Goal: Information Seeking & Learning: Compare options

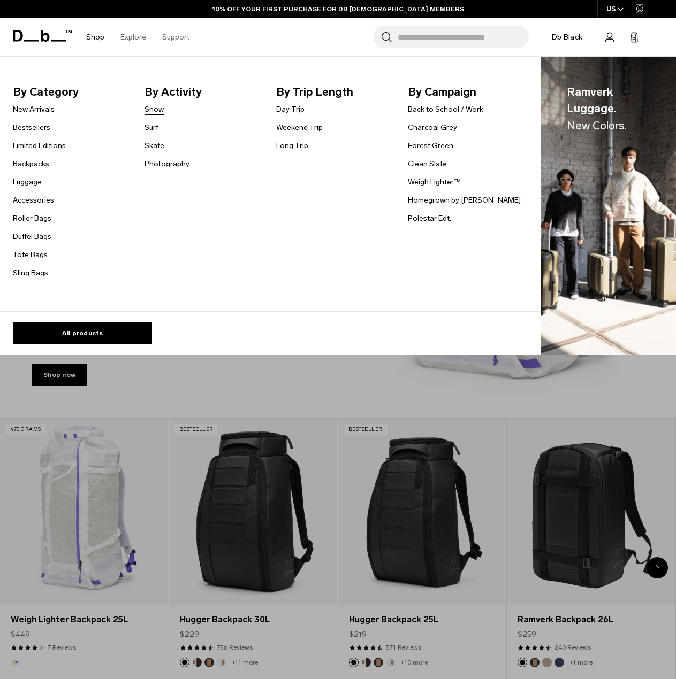
click at [157, 114] on link "Snow" at bounding box center [153, 109] width 19 height 11
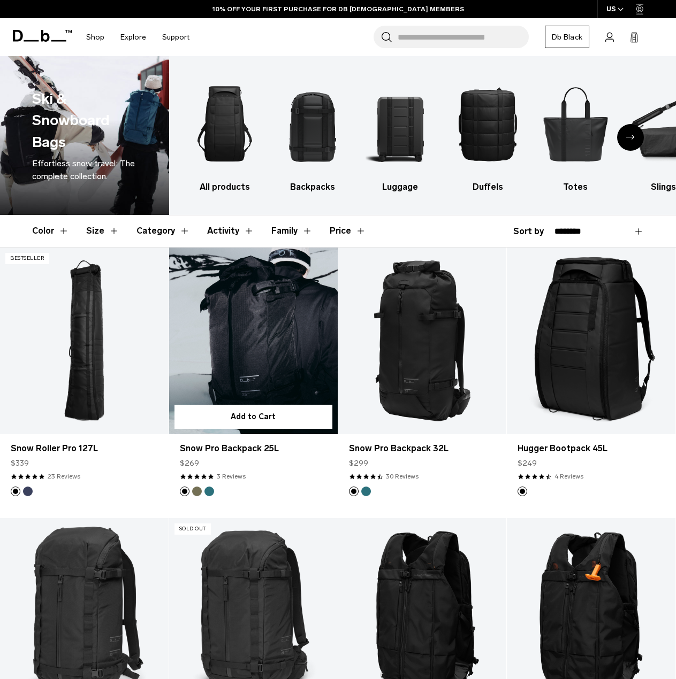
click at [194, 495] on img "Mash Green" at bounding box center [197, 492] width 12 height 12
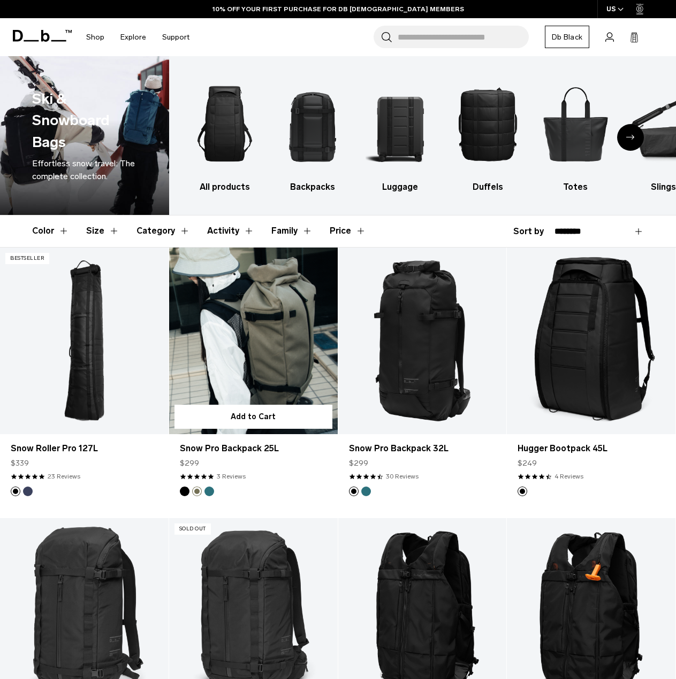
click at [215, 494] on footer at bounding box center [253, 492] width 169 height 10
click at [212, 493] on button "Midnight Teal" at bounding box center [209, 492] width 10 height 10
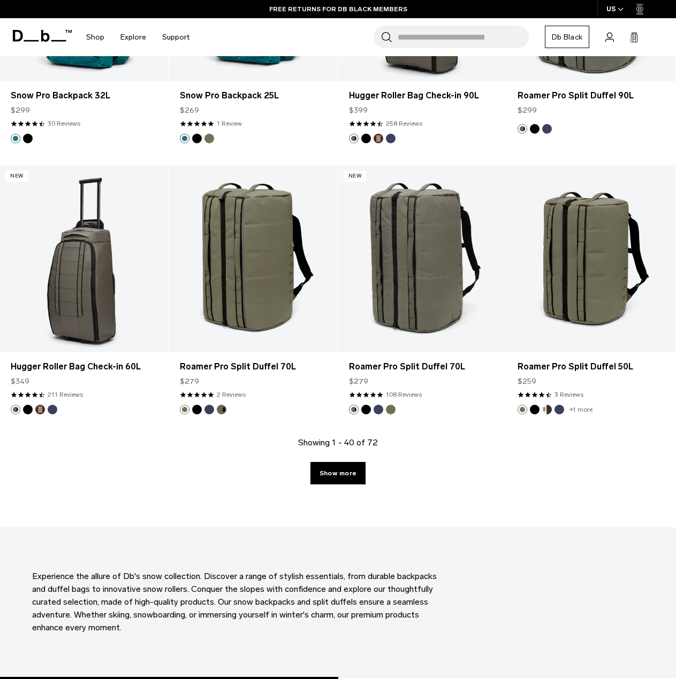
scroll to position [2515, 0]
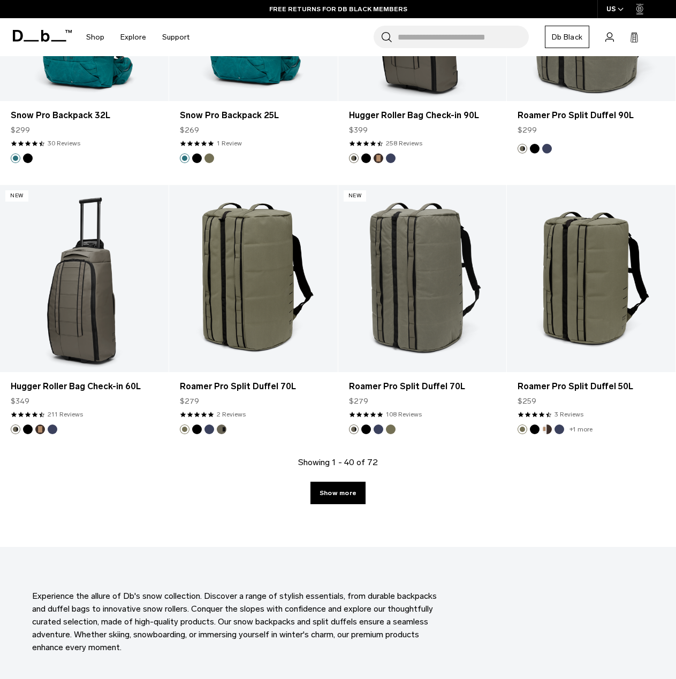
click at [353, 494] on div "Showing 1 - 40 of 72 Show more" at bounding box center [338, 501] width 676 height 91
click at [337, 486] on link "Show more" at bounding box center [337, 493] width 55 height 22
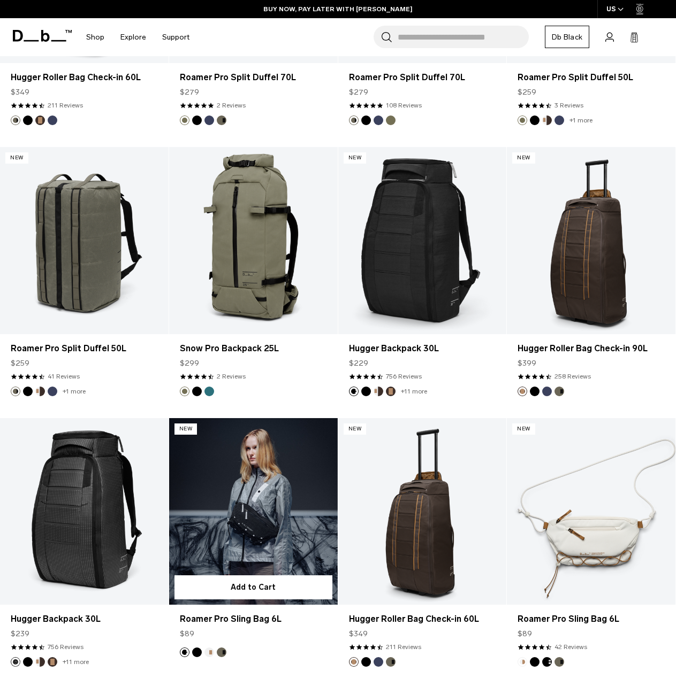
scroll to position [2811, 0]
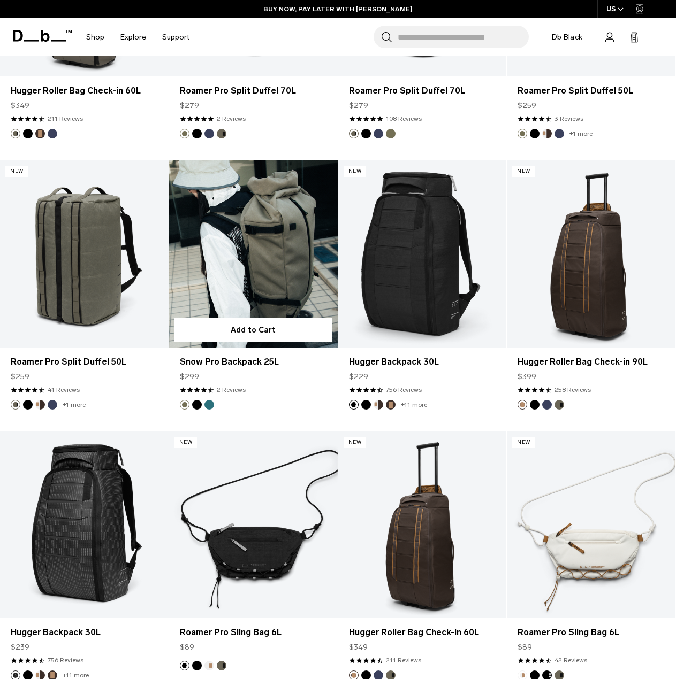
click at [196, 400] on button "Black Out" at bounding box center [197, 405] width 10 height 10
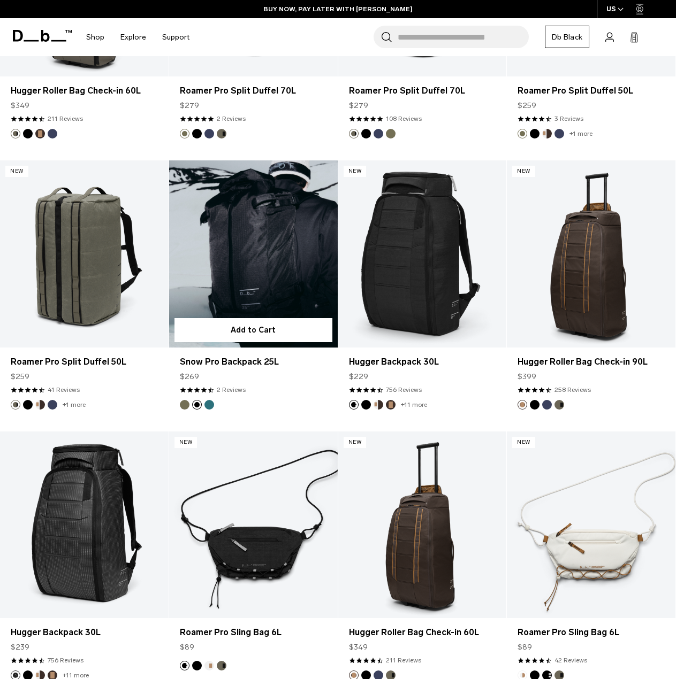
click at [209, 400] on button "Midnight Teal" at bounding box center [209, 405] width 10 height 10
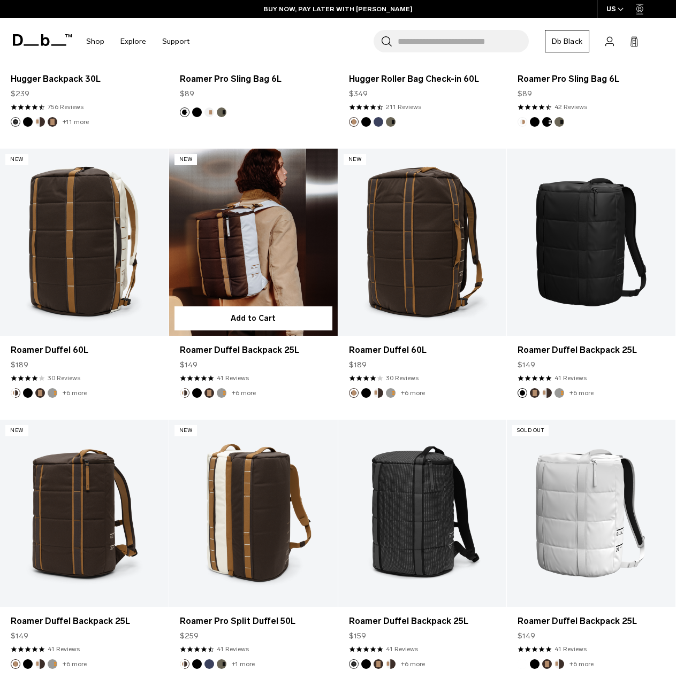
scroll to position [3399, 0]
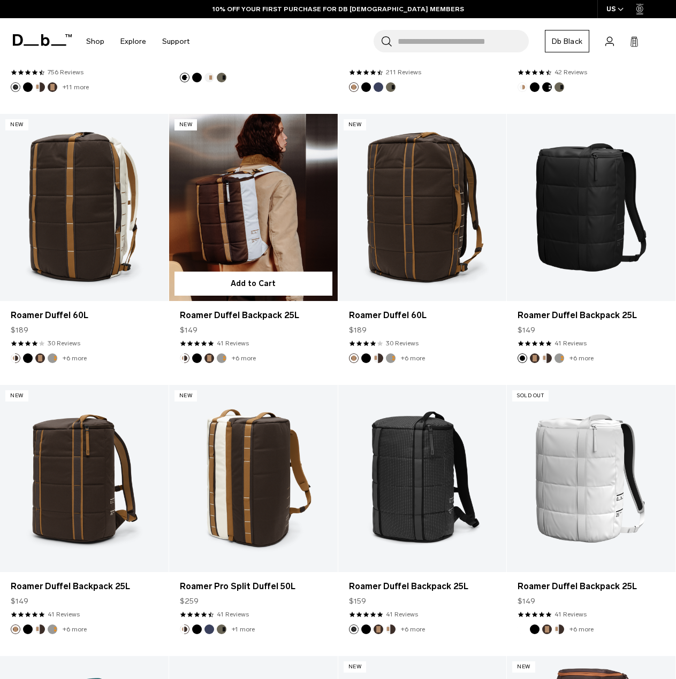
click at [221, 354] on button "Sand Grey" at bounding box center [222, 359] width 10 height 10
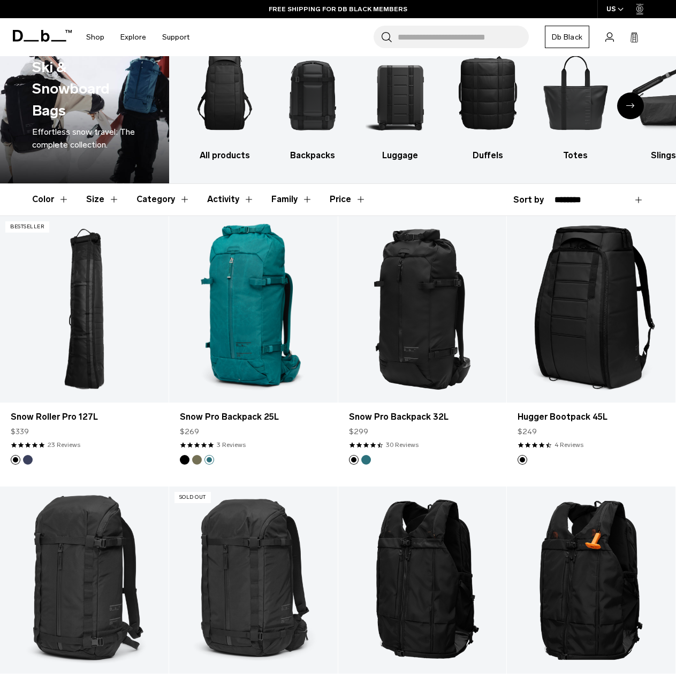
scroll to position [0, 0]
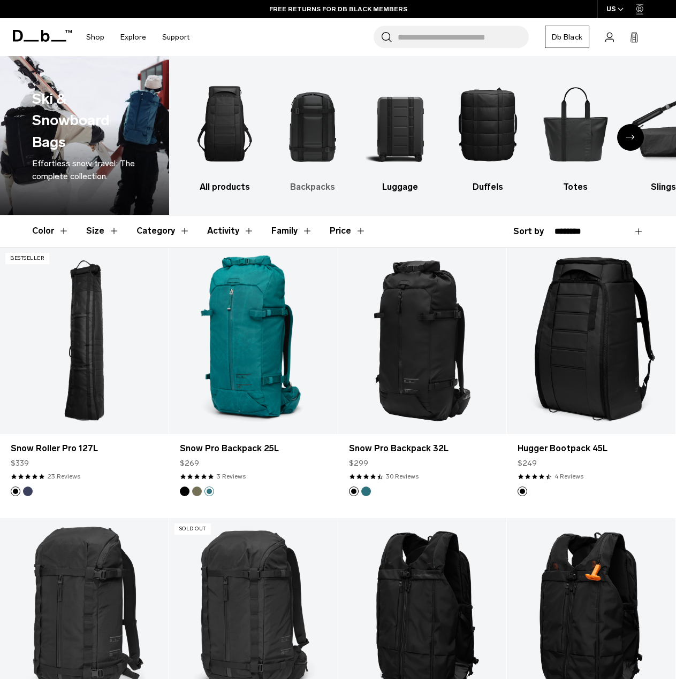
click at [319, 144] on img "2 / 10" at bounding box center [312, 123] width 69 height 103
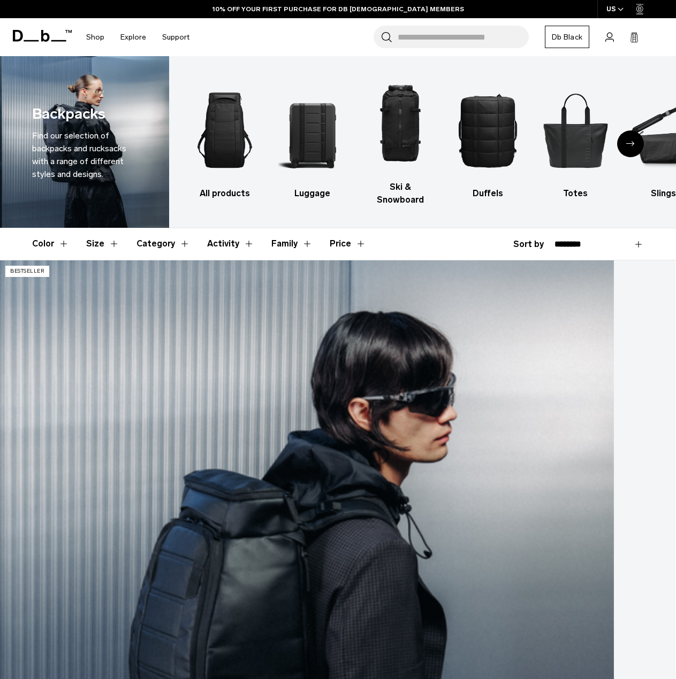
click at [82, 368] on link "Hugger Backpack 25L" at bounding box center [337, 636] width 675 height 750
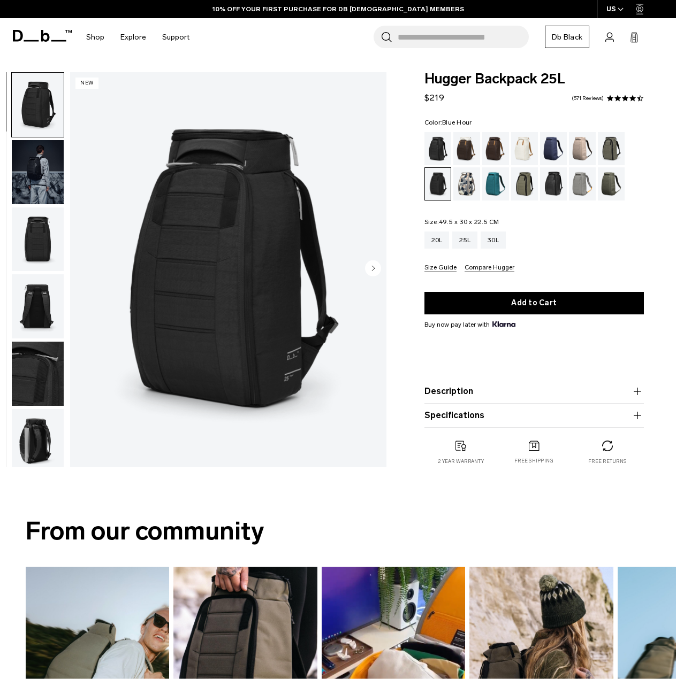
click at [562, 145] on div "Blue Hour" at bounding box center [553, 148] width 27 height 33
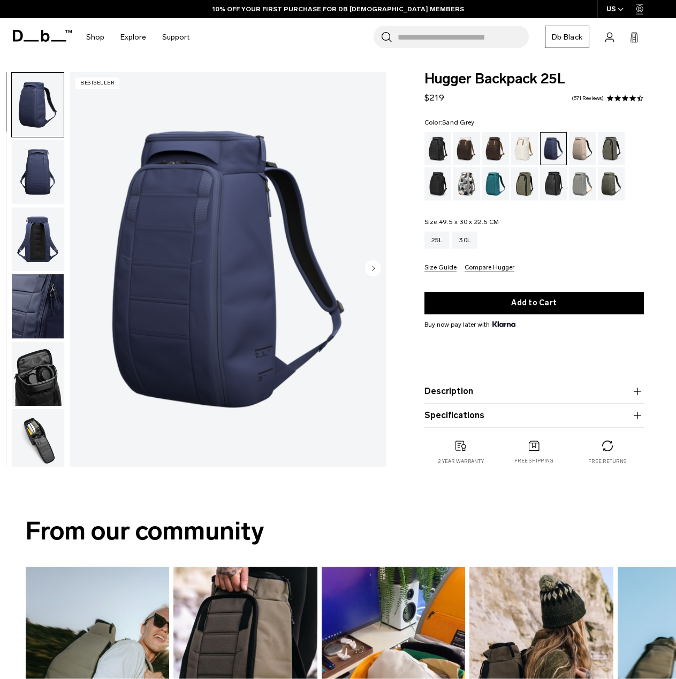
click at [586, 180] on div "Sand Grey" at bounding box center [582, 183] width 27 height 33
click at [31, 427] on img "button" at bounding box center [38, 441] width 52 height 64
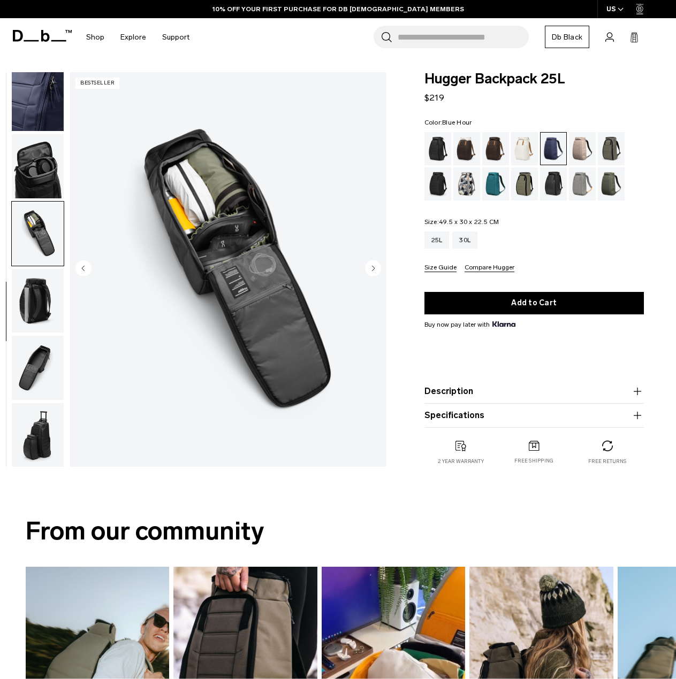
scroll to position [209, 0]
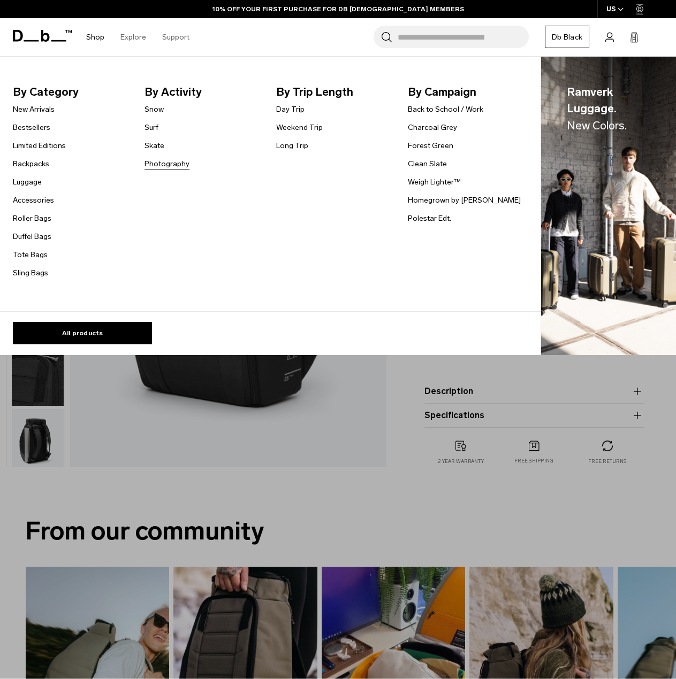
click at [168, 163] on link "Photography" at bounding box center [166, 163] width 45 height 11
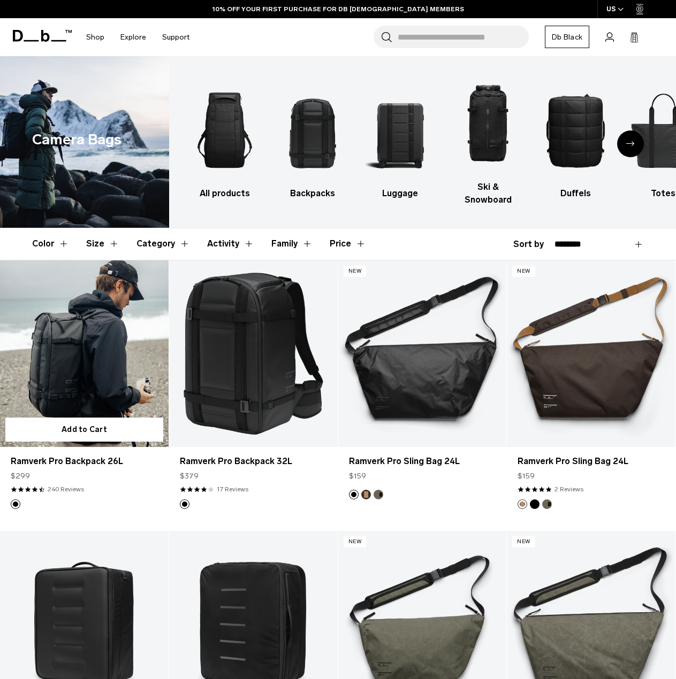
click at [102, 345] on link "Ramverk Pro Backpack 26L" at bounding box center [84, 354] width 169 height 187
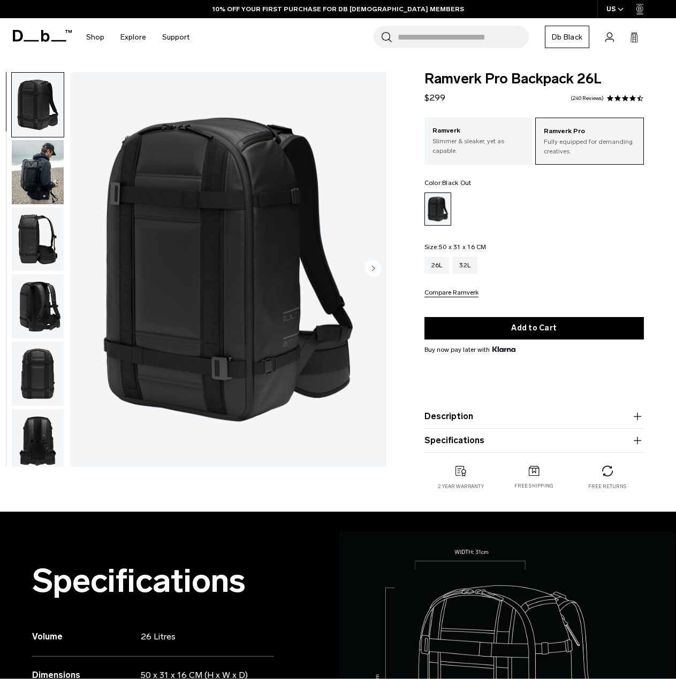
click at [27, 169] on img "button" at bounding box center [38, 172] width 52 height 64
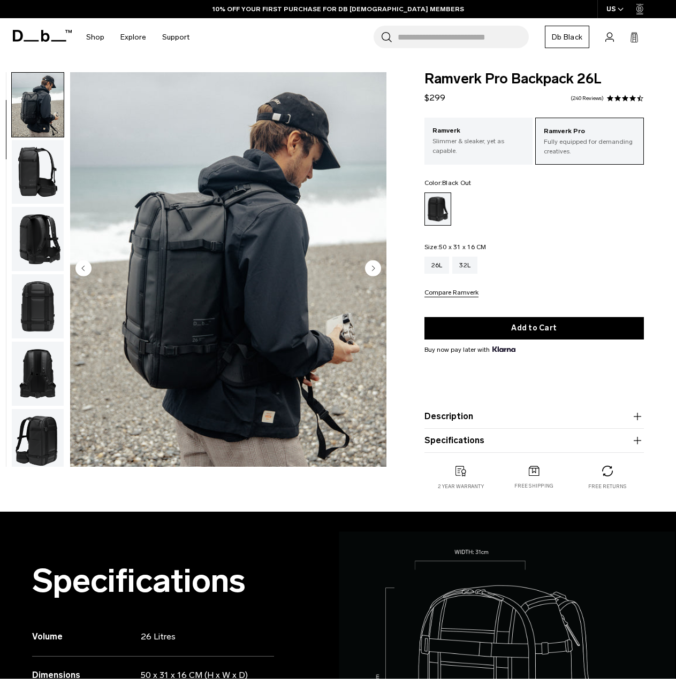
click at [33, 200] on img "button" at bounding box center [38, 172] width 52 height 64
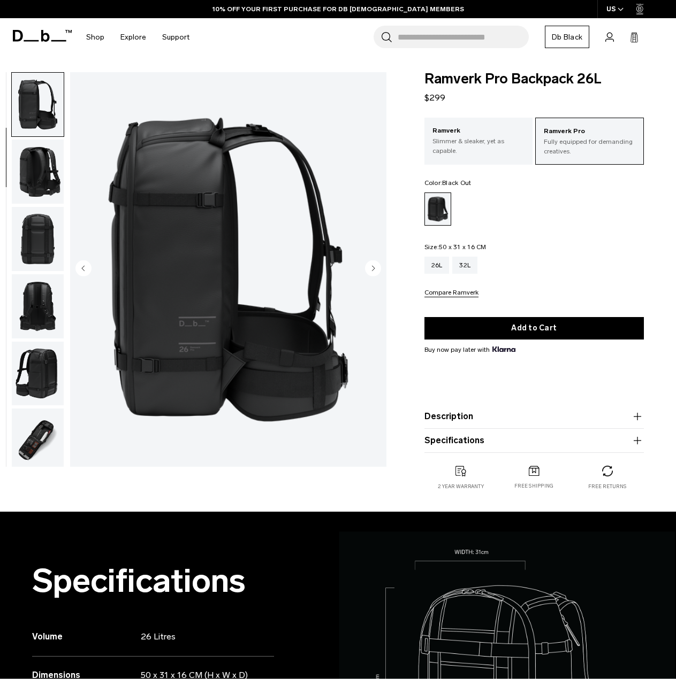
click at [33, 200] on img "button" at bounding box center [38, 172] width 52 height 64
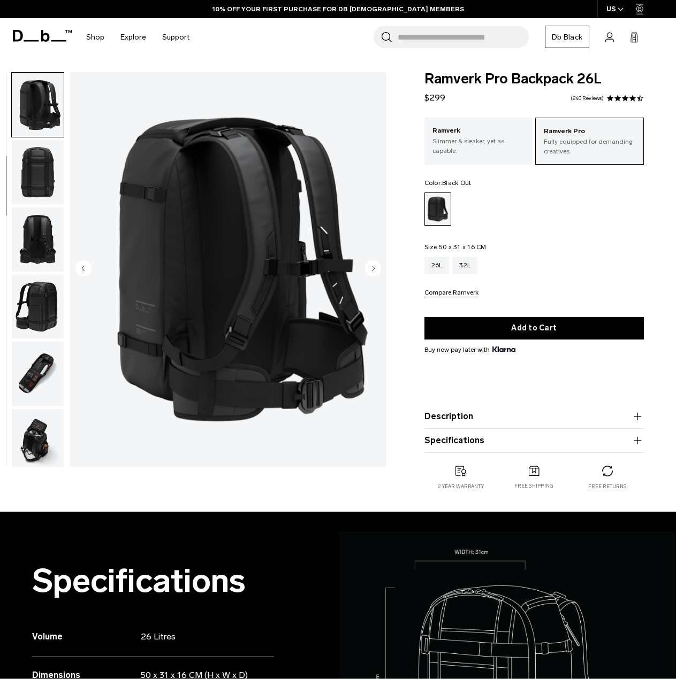
click at [33, 200] on img "button" at bounding box center [38, 172] width 52 height 64
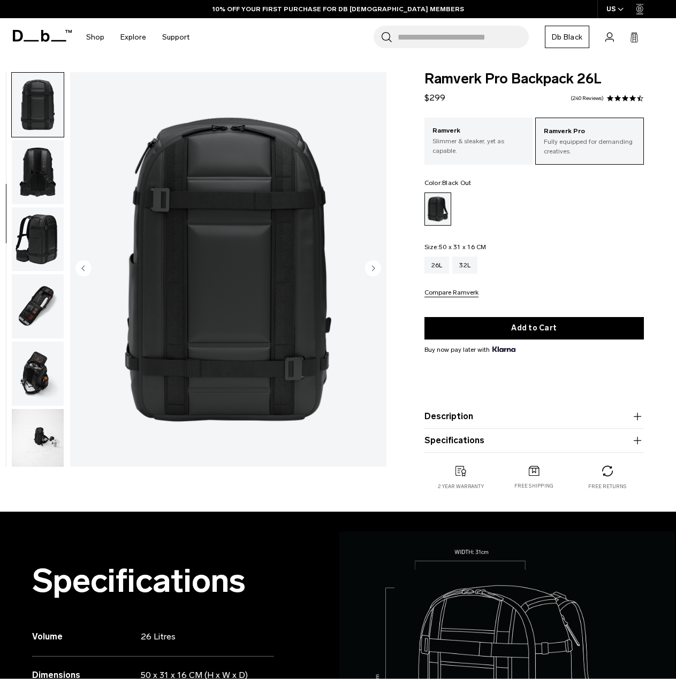
click at [33, 200] on img "button" at bounding box center [38, 172] width 52 height 64
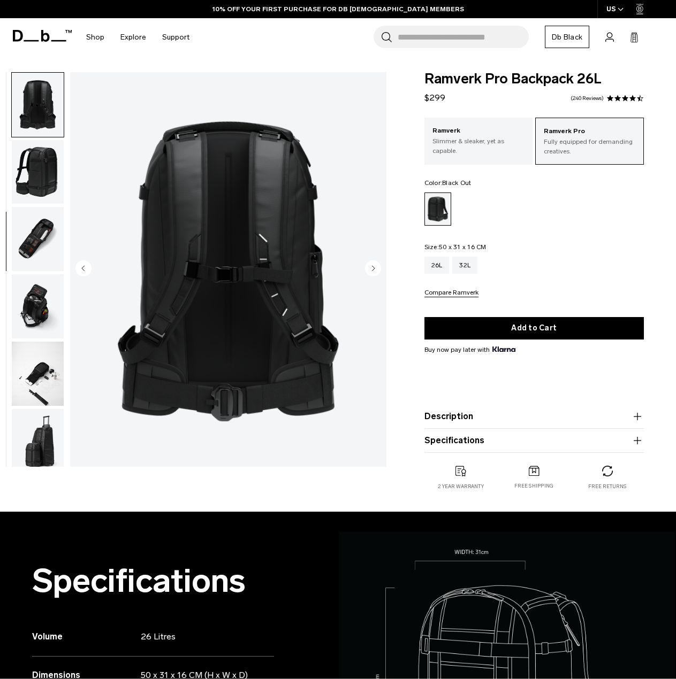
click at [33, 200] on img "button" at bounding box center [38, 172] width 52 height 64
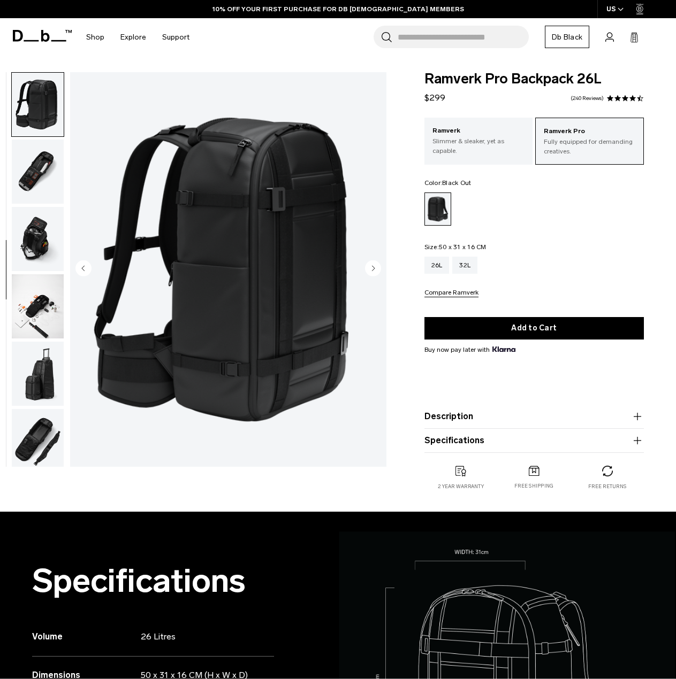
click at [33, 200] on img "button" at bounding box center [38, 172] width 52 height 64
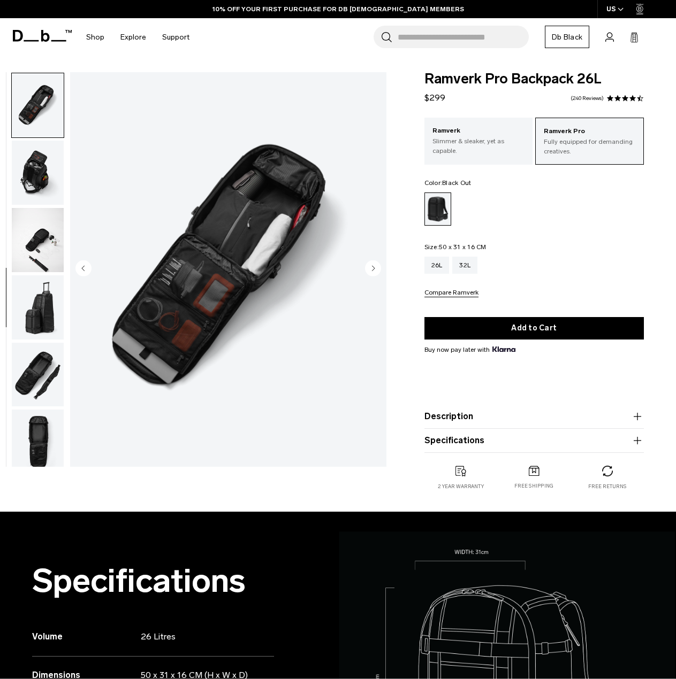
scroll to position [471, 0]
click at [33, 200] on img "button" at bounding box center [38, 172] width 52 height 64
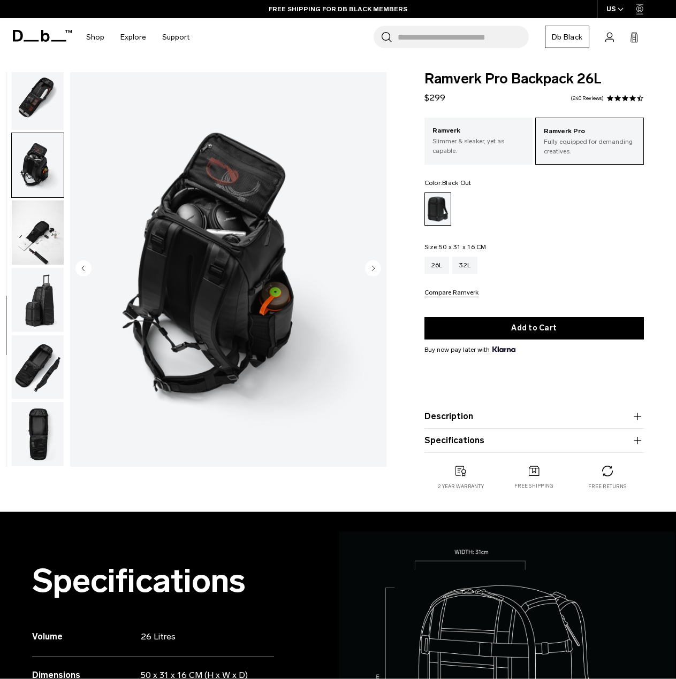
click at [39, 220] on img "button" at bounding box center [38, 233] width 52 height 64
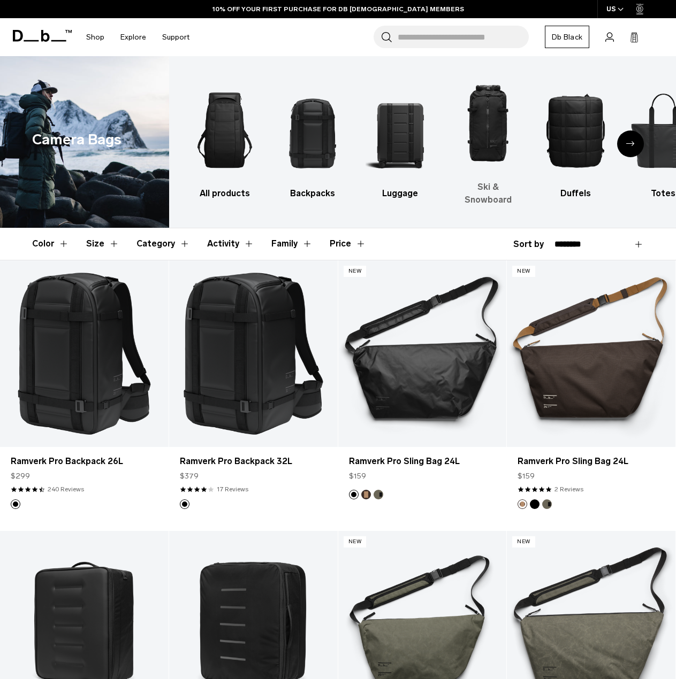
click at [473, 139] on img "4 / 10" at bounding box center [487, 123] width 69 height 103
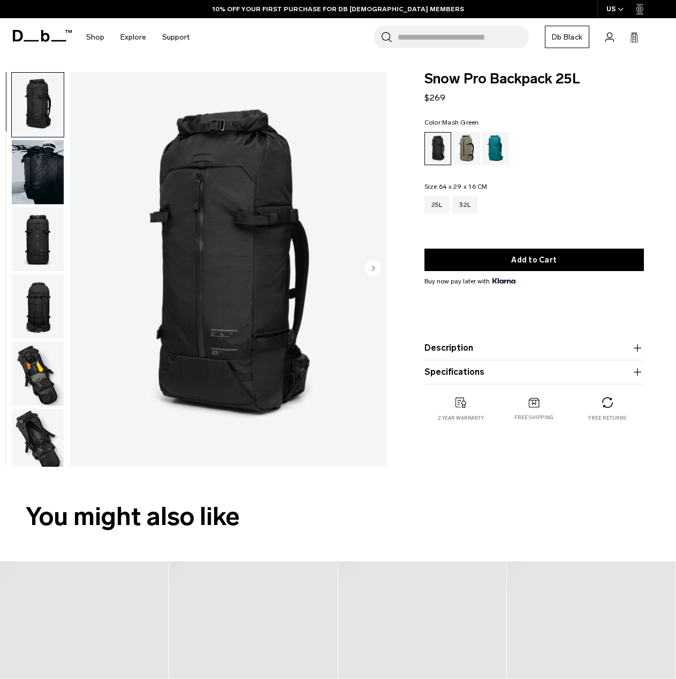
click at [473, 143] on div "Mash Green" at bounding box center [466, 148] width 27 height 33
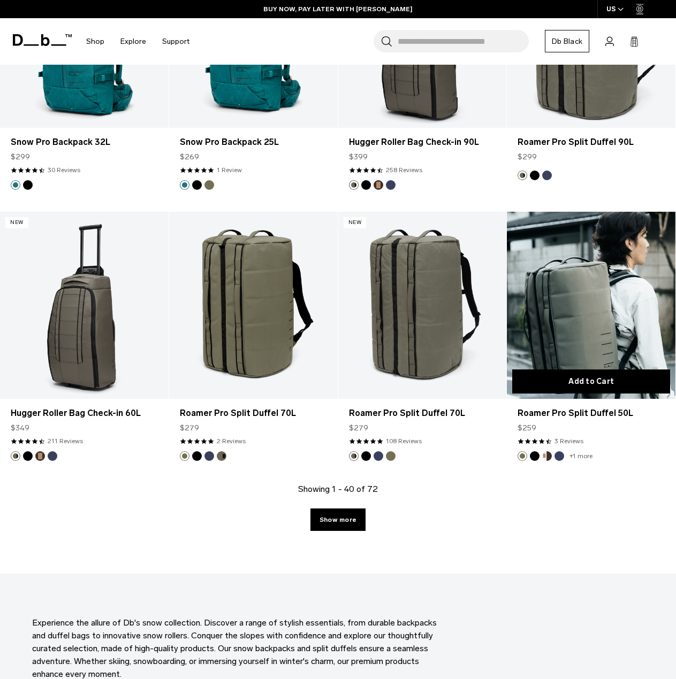
scroll to position [2514, 0]
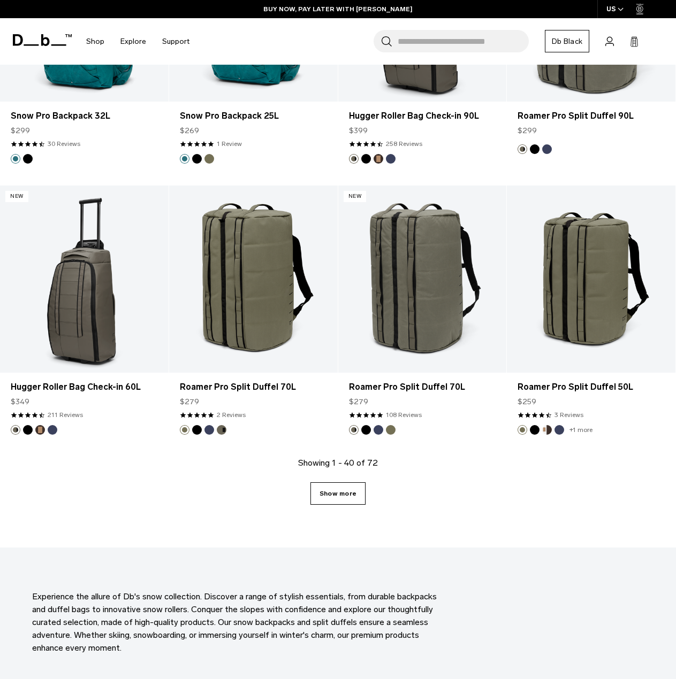
click at [330, 483] on link "Show more" at bounding box center [337, 494] width 55 height 22
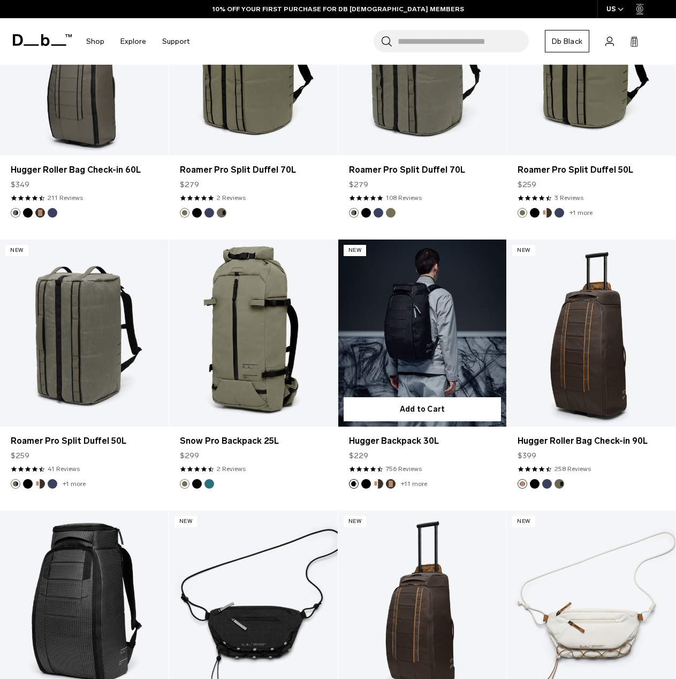
scroll to position [2757, 0]
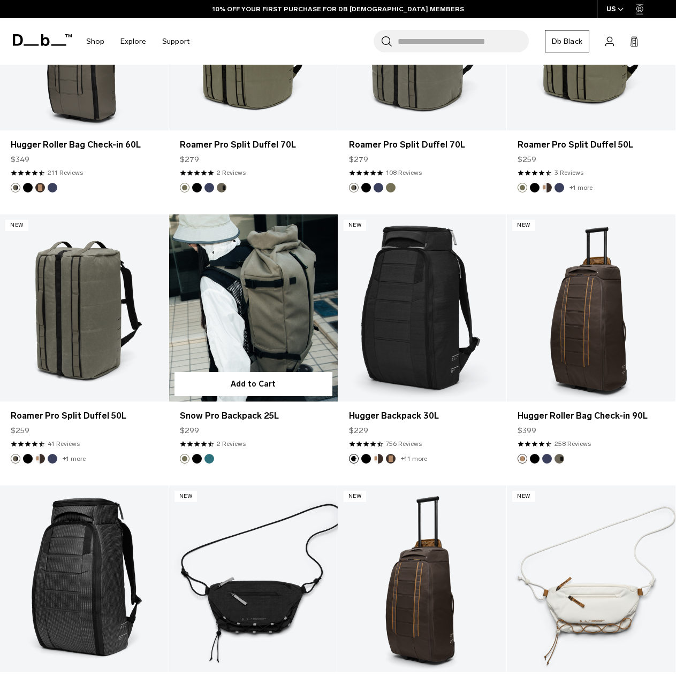
click at [197, 454] on button "Black Out" at bounding box center [197, 459] width 10 height 10
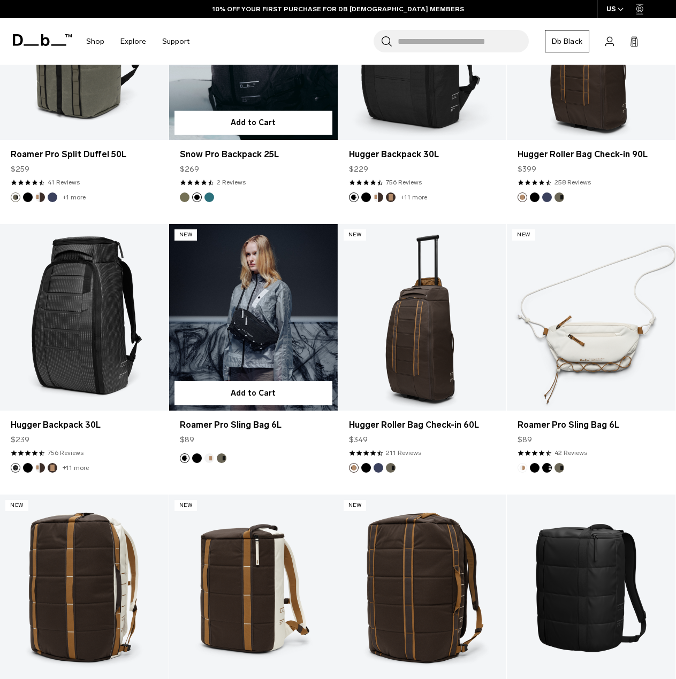
scroll to position [3024, 0]
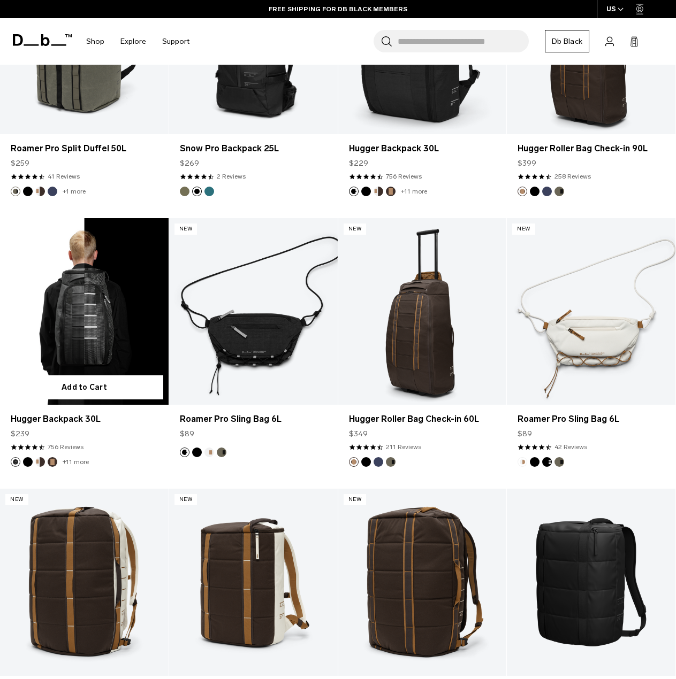
click at [87, 334] on link "Hugger Backpack 30L" at bounding box center [84, 311] width 169 height 187
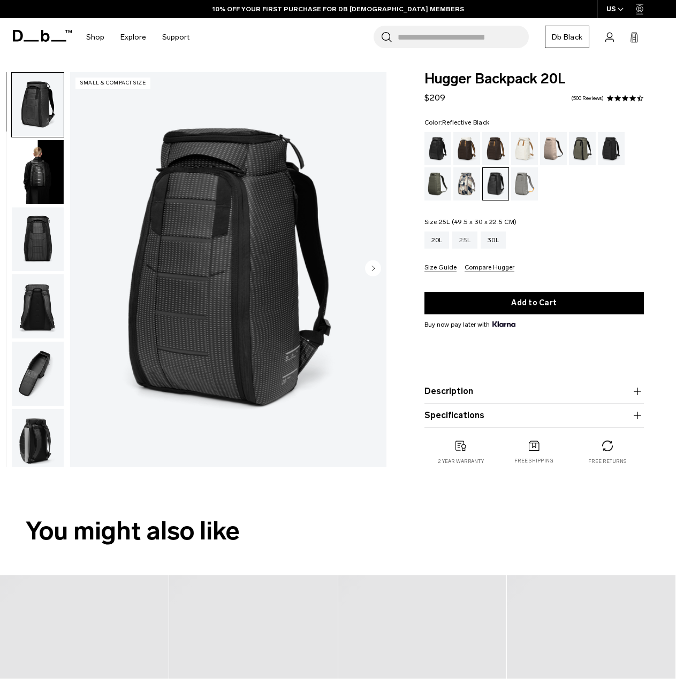
click at [458, 247] on div "25L" at bounding box center [464, 240] width 25 height 17
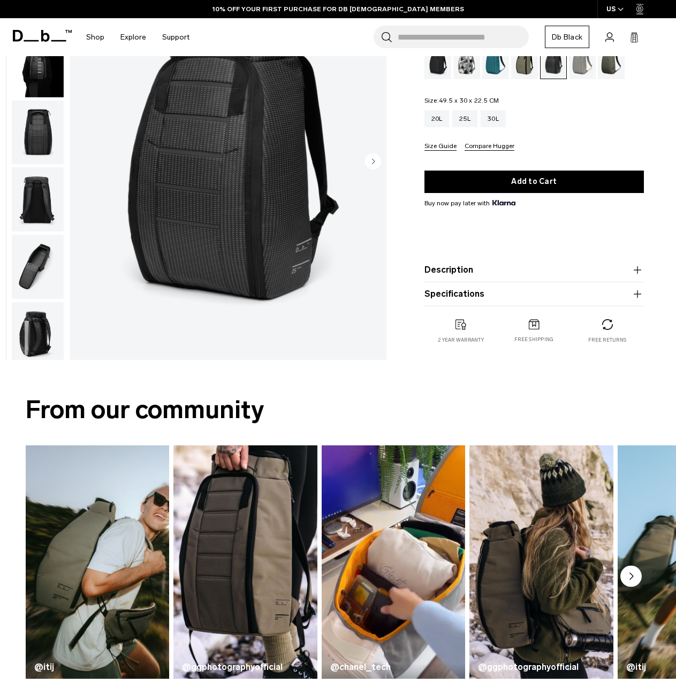
scroll to position [214, 0]
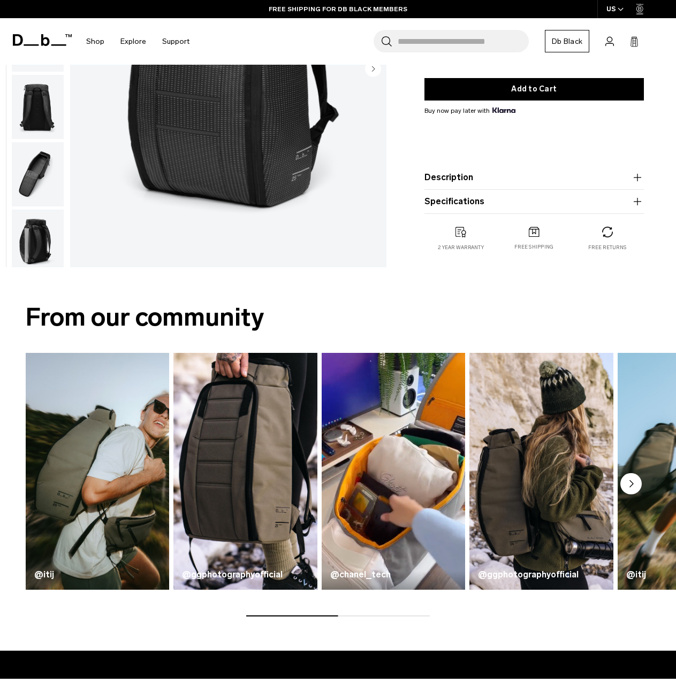
click at [632, 488] on circle "Next slide" at bounding box center [630, 483] width 21 height 21
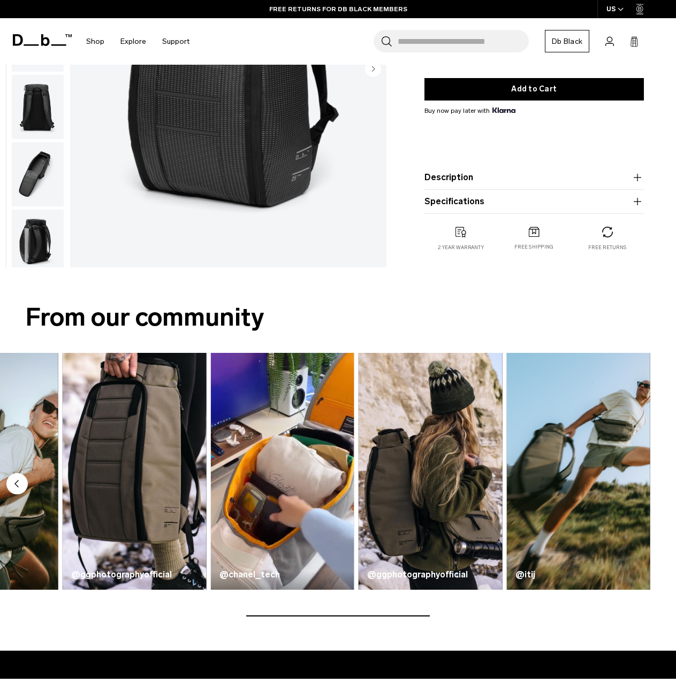
drag, startPoint x: 356, startPoint y: 619, endPoint x: 472, endPoint y: 617, distance: 116.6
click at [472, 617] on div "From our community @itij @ggphotographyofficial @chanel_tech @ggphotographyoffi…" at bounding box center [338, 462] width 676 height 379
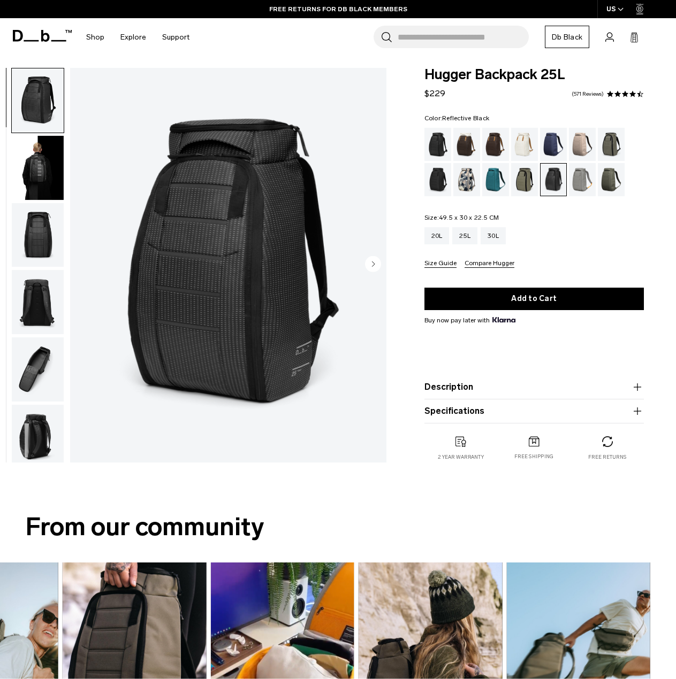
scroll to position [0, 0]
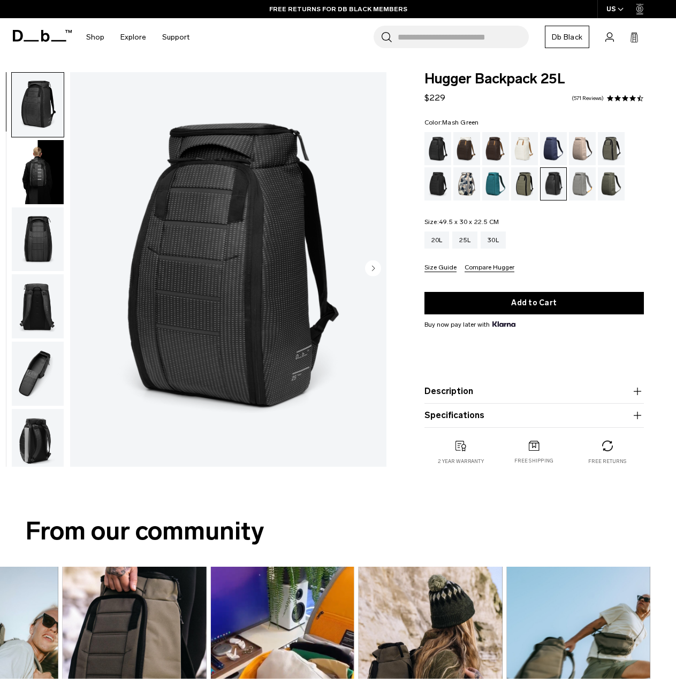
click at [521, 187] on div "Mash Green" at bounding box center [524, 183] width 27 height 33
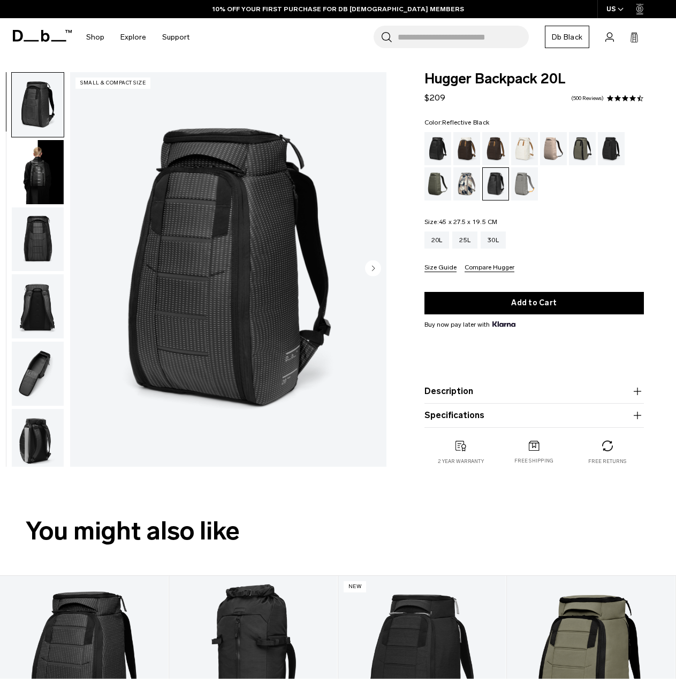
click at [564, 45] on link "Db Black" at bounding box center [567, 37] width 44 height 22
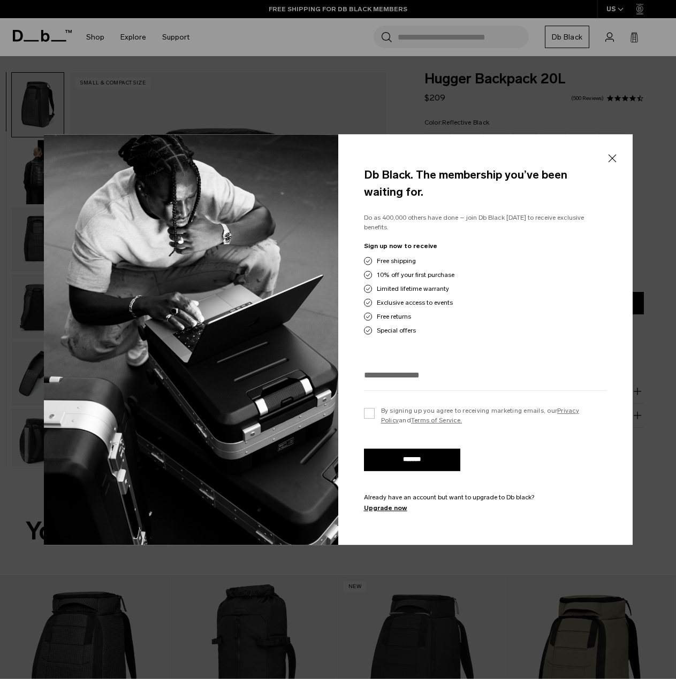
click at [600, 163] on div "Db Black. The membership you’ve been waiting for. Do as 400,000 others have don…" at bounding box center [485, 339] width 294 height 411
click at [612, 164] on button "Close" at bounding box center [611, 158] width 13 height 22
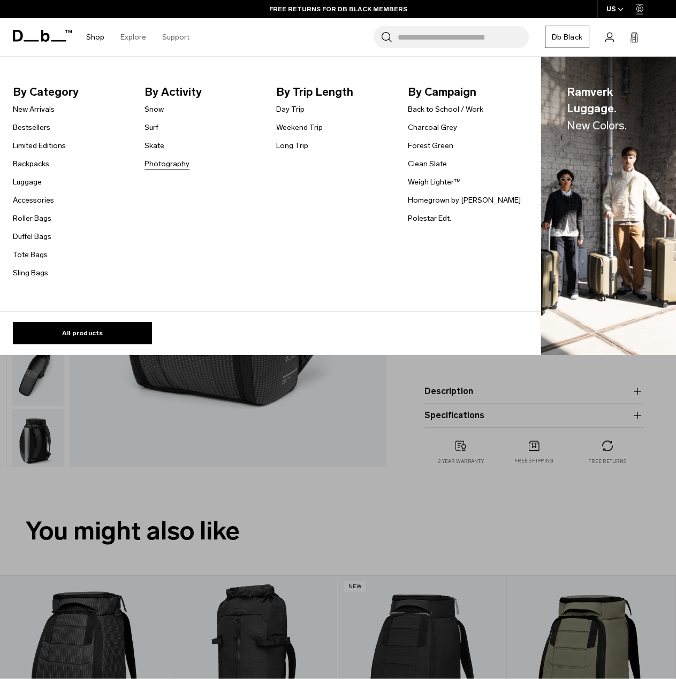
click at [157, 165] on link "Photography" at bounding box center [166, 163] width 45 height 11
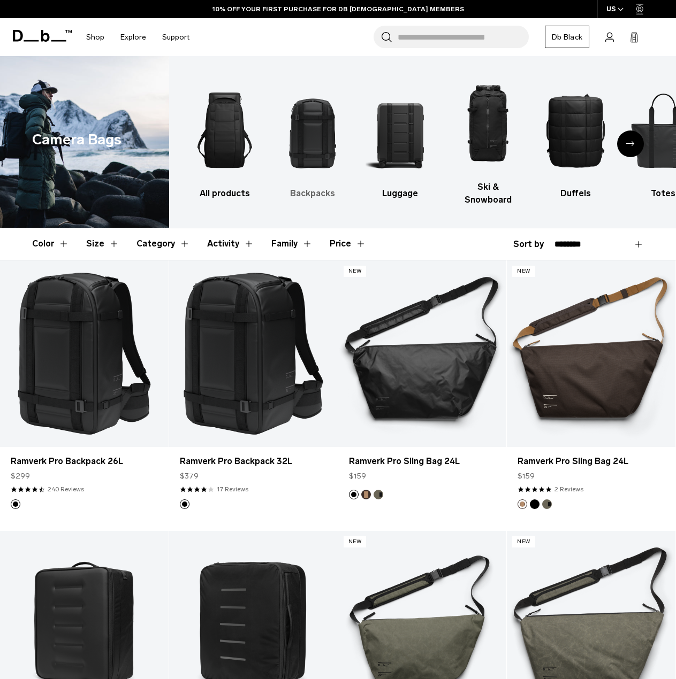
click at [296, 142] on img "2 / 10" at bounding box center [312, 130] width 69 height 103
click at [304, 135] on img "2 / 10" at bounding box center [312, 130] width 69 height 103
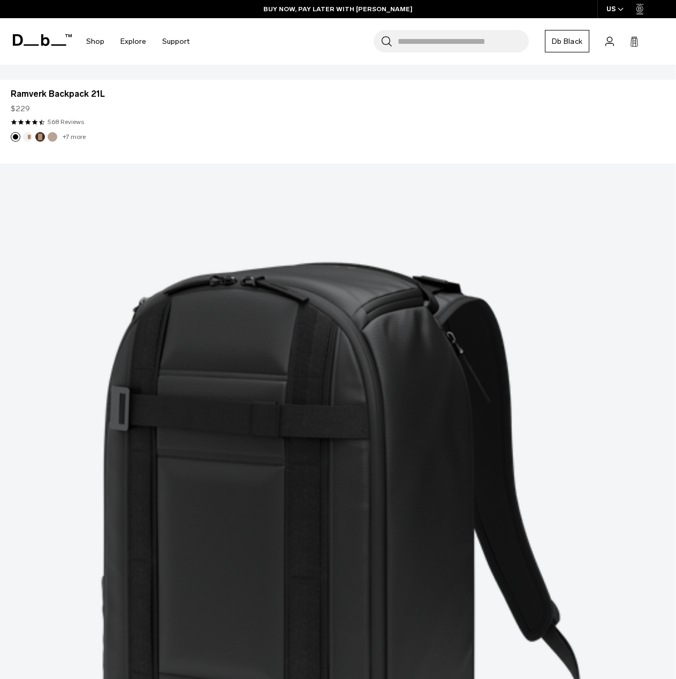
scroll to position [2621, 0]
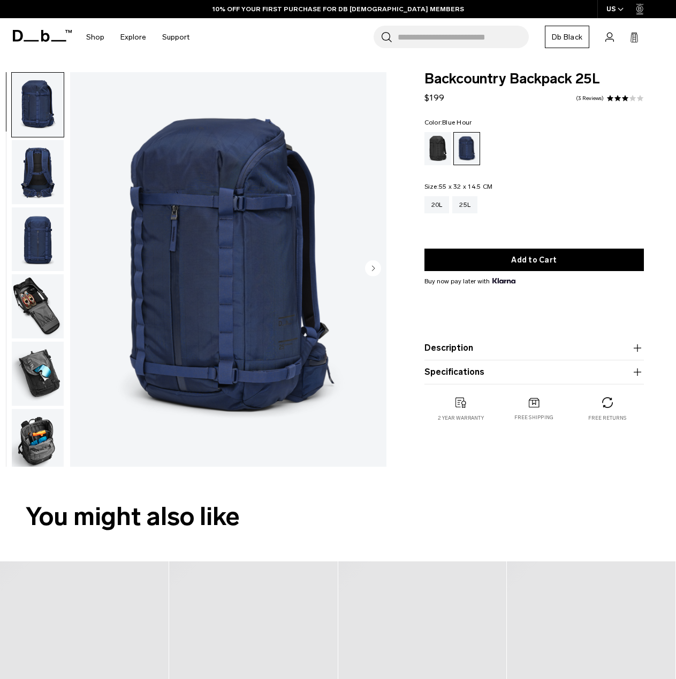
click at [41, 303] on img "button" at bounding box center [38, 306] width 52 height 64
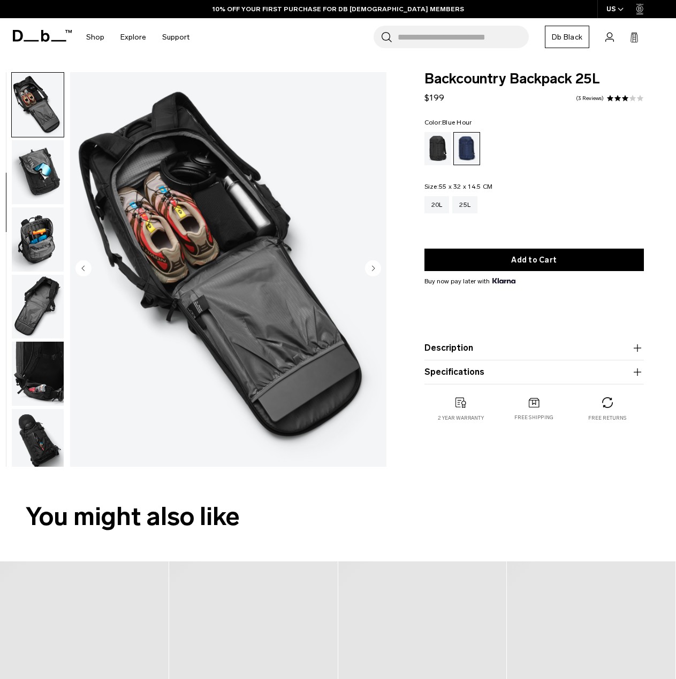
click at [27, 235] on img "button" at bounding box center [38, 240] width 52 height 64
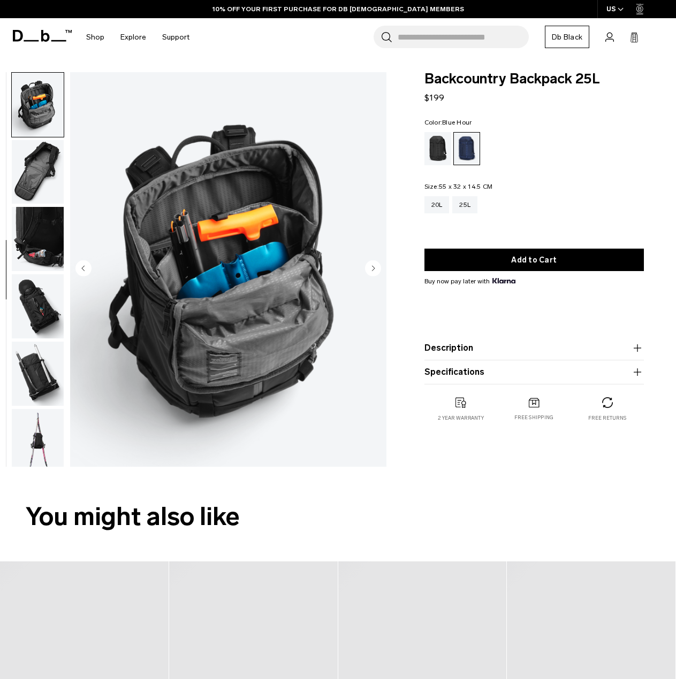
click at [28, 246] on img "button" at bounding box center [38, 239] width 52 height 64
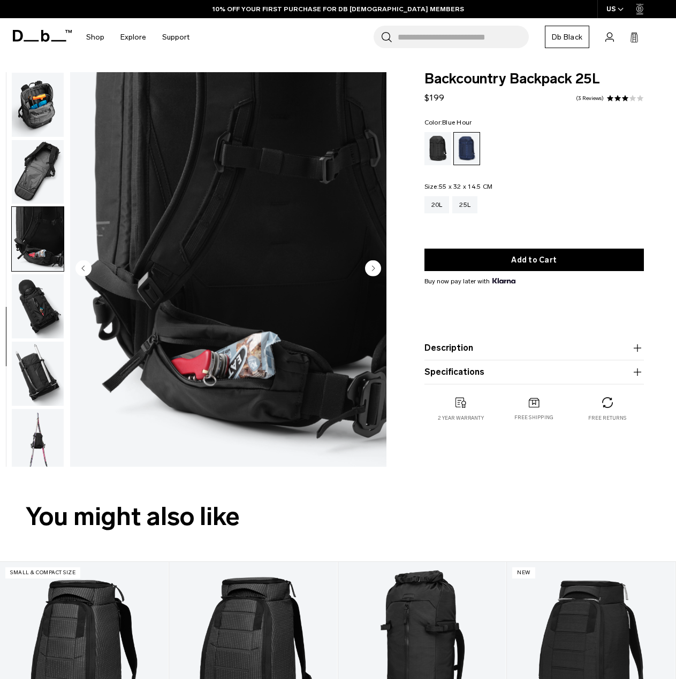
scroll to position [343, 0]
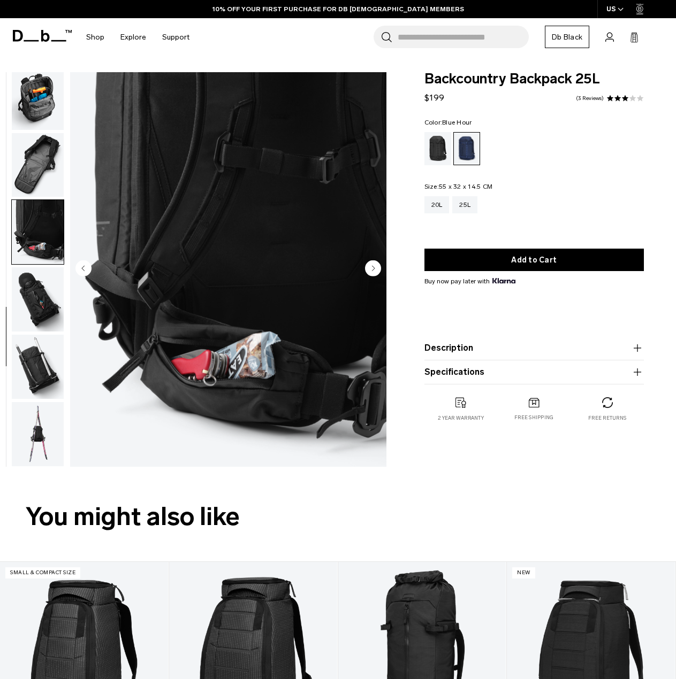
click at [35, 253] on img "button" at bounding box center [38, 232] width 52 height 64
click at [38, 293] on img "button" at bounding box center [38, 299] width 52 height 64
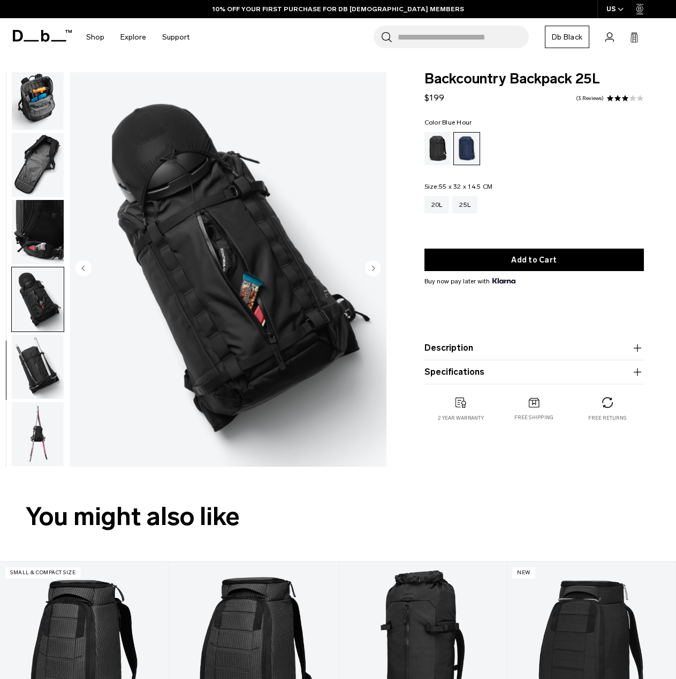
click at [51, 357] on img "button" at bounding box center [38, 367] width 52 height 64
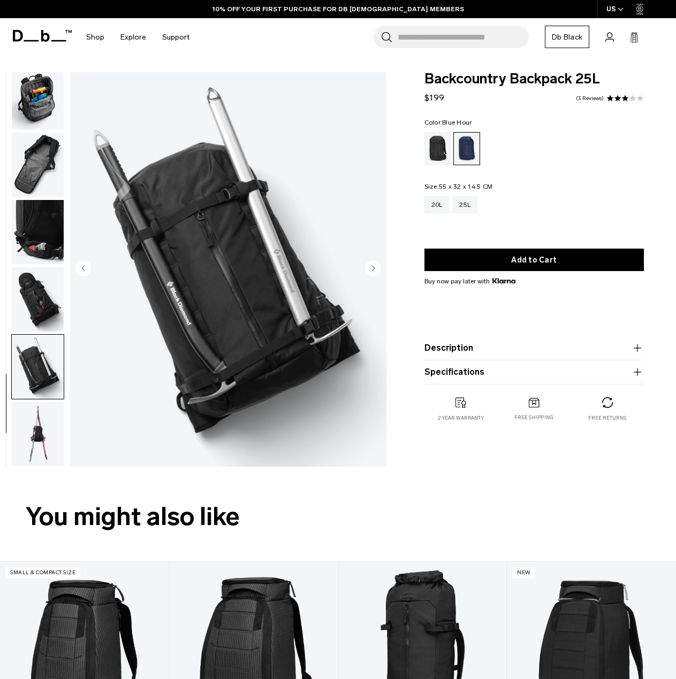
click at [47, 400] on ul at bounding box center [37, 269] width 53 height 395
click at [43, 418] on img "button" at bounding box center [38, 434] width 52 height 64
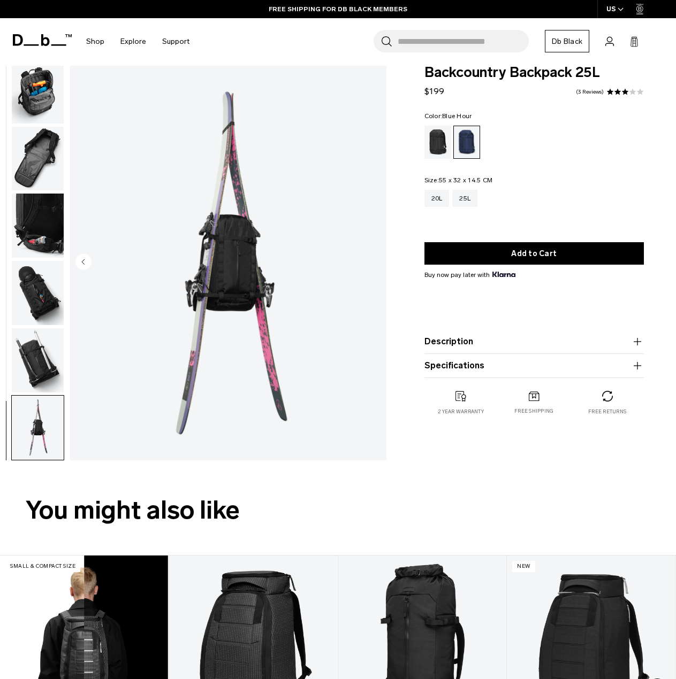
scroll to position [0, 0]
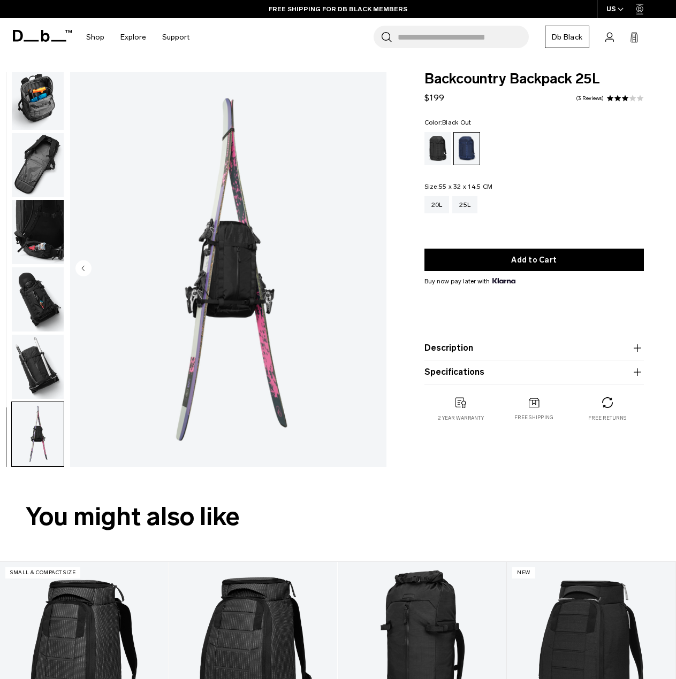
click at [444, 148] on div "Black Out" at bounding box center [437, 148] width 27 height 33
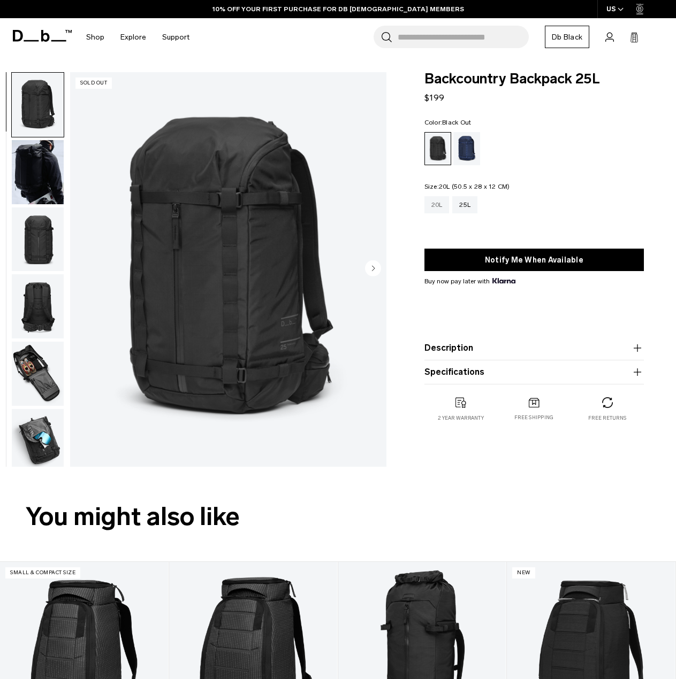
click at [432, 200] on div "20L" at bounding box center [436, 204] width 25 height 17
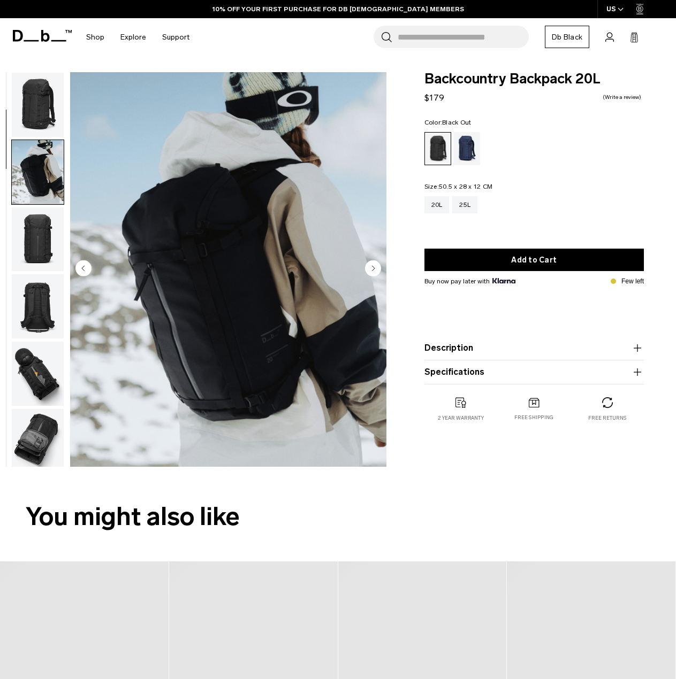
scroll to position [67, 0]
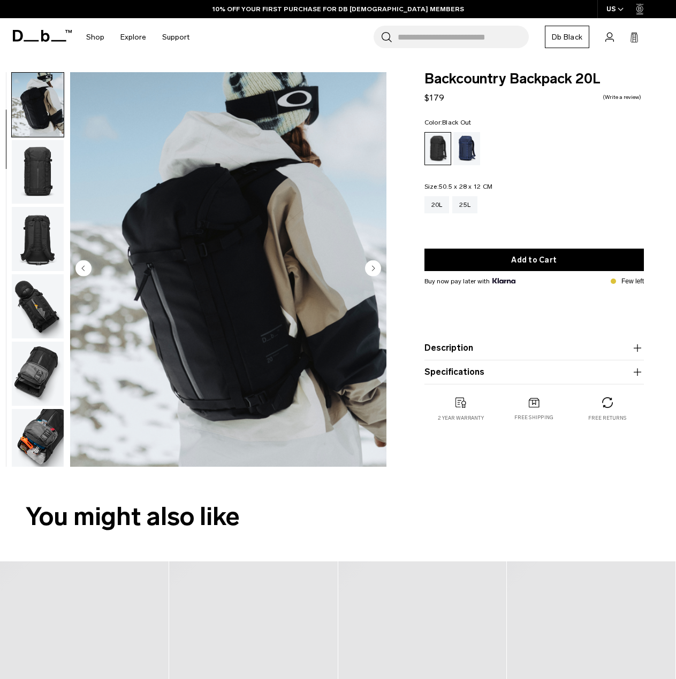
click at [43, 198] on img "button" at bounding box center [38, 172] width 52 height 64
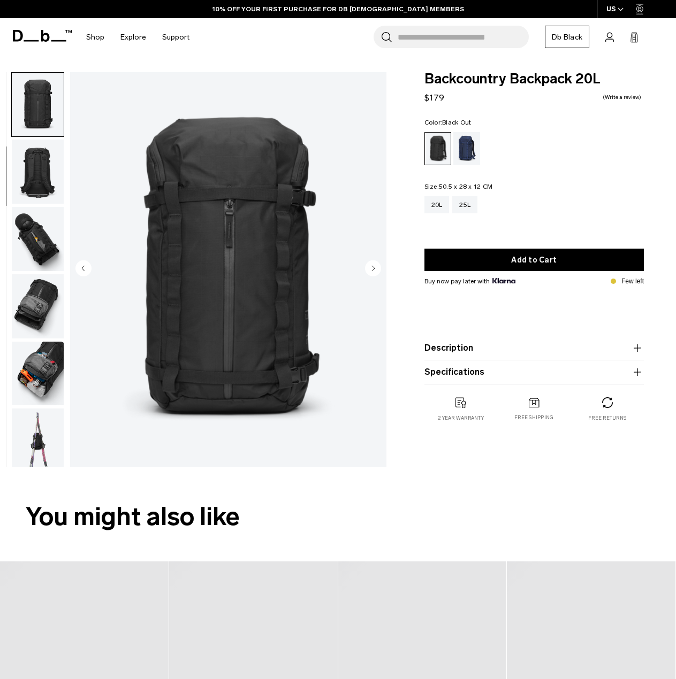
click at [43, 198] on img "button" at bounding box center [38, 172] width 52 height 64
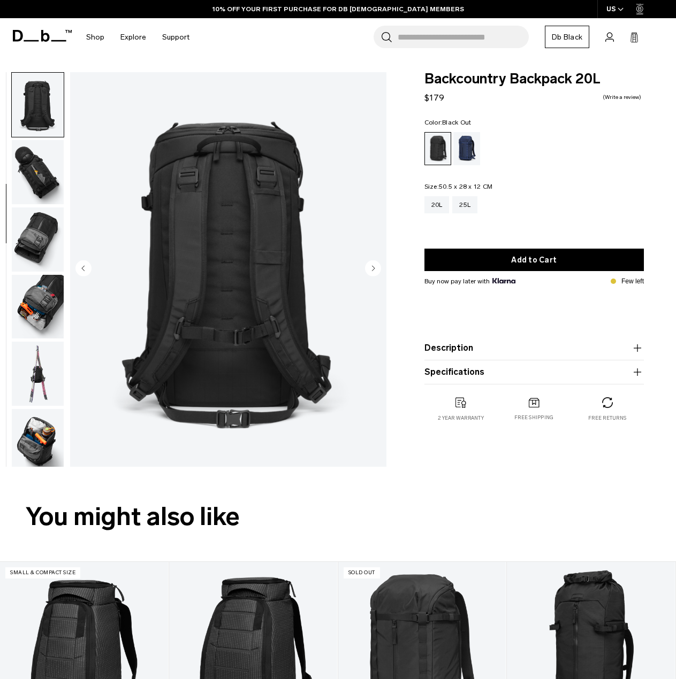
click at [43, 198] on img "button" at bounding box center [38, 172] width 52 height 64
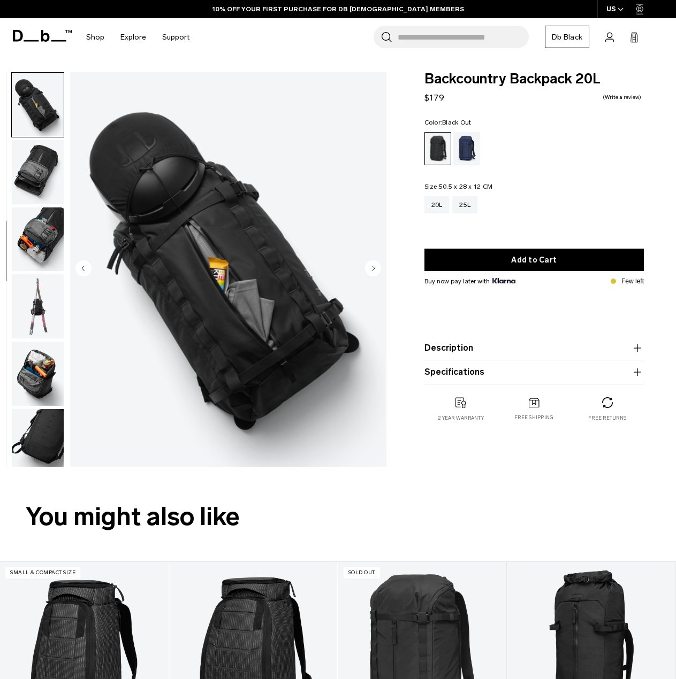
click at [43, 198] on img "button" at bounding box center [38, 172] width 52 height 64
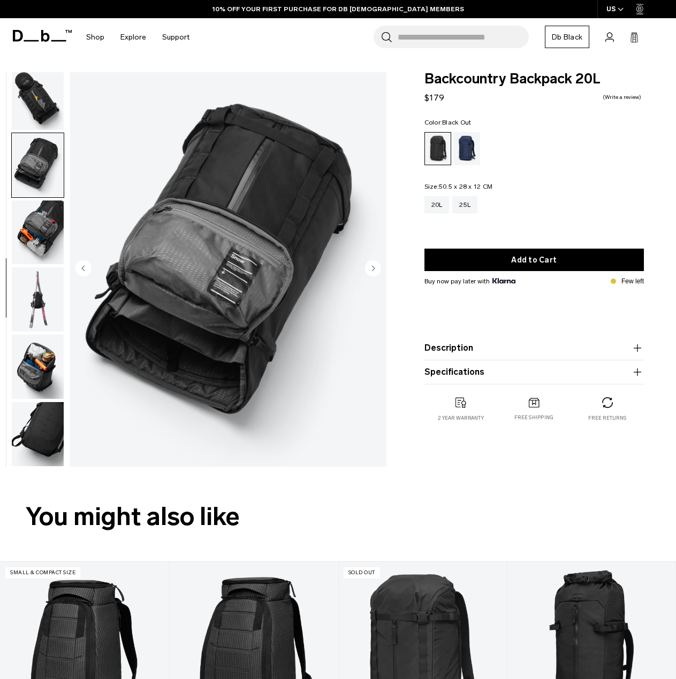
click at [43, 198] on ul at bounding box center [37, 269] width 53 height 395
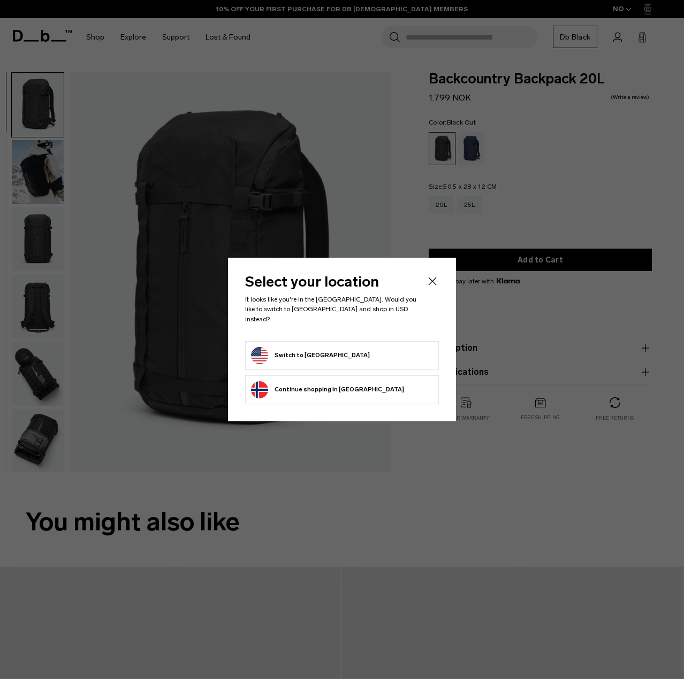
click at [373, 353] on form "Switch to United States" at bounding box center [342, 355] width 182 height 17
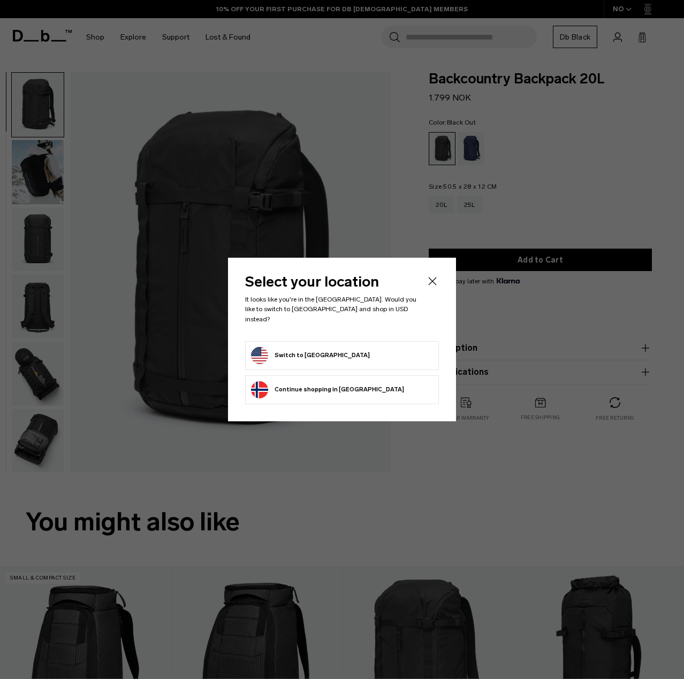
click at [305, 349] on button "Switch to United States" at bounding box center [310, 355] width 119 height 17
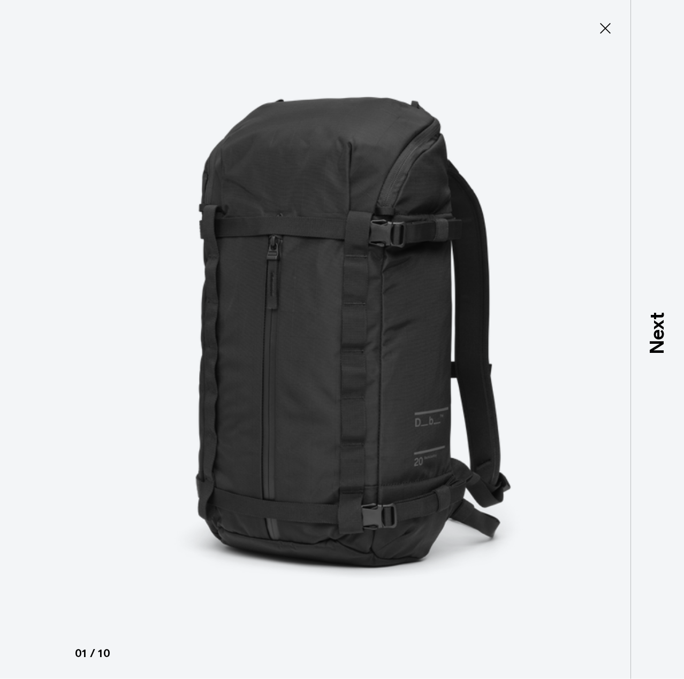
click at [600, 31] on icon at bounding box center [605, 28] width 17 height 17
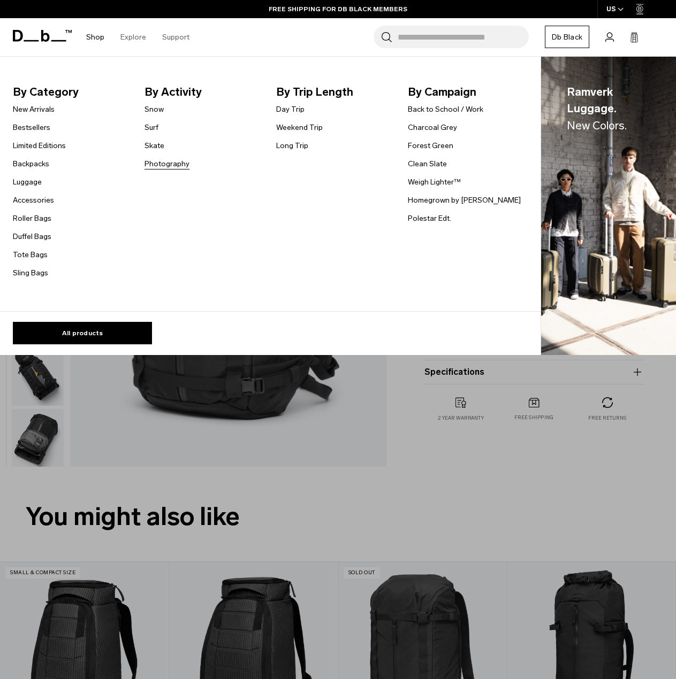
click at [175, 165] on link "Photography" at bounding box center [166, 163] width 45 height 11
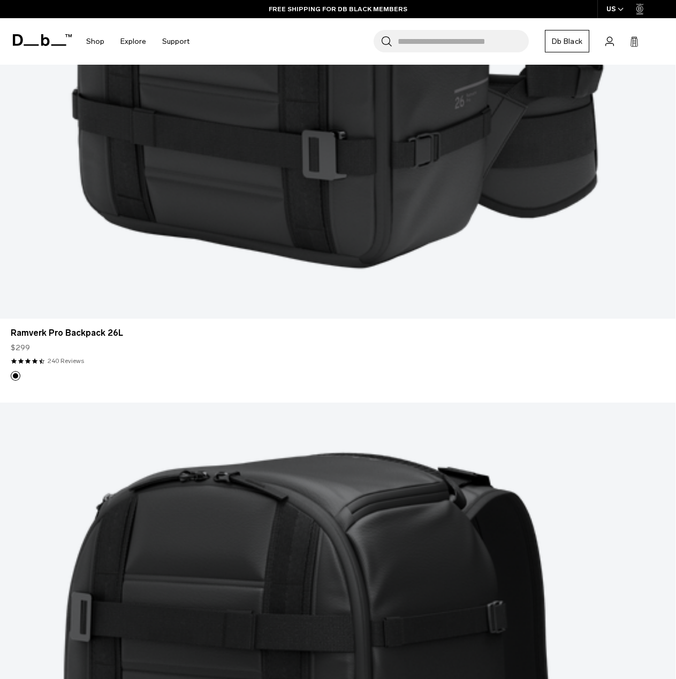
scroll to position [695, 0]
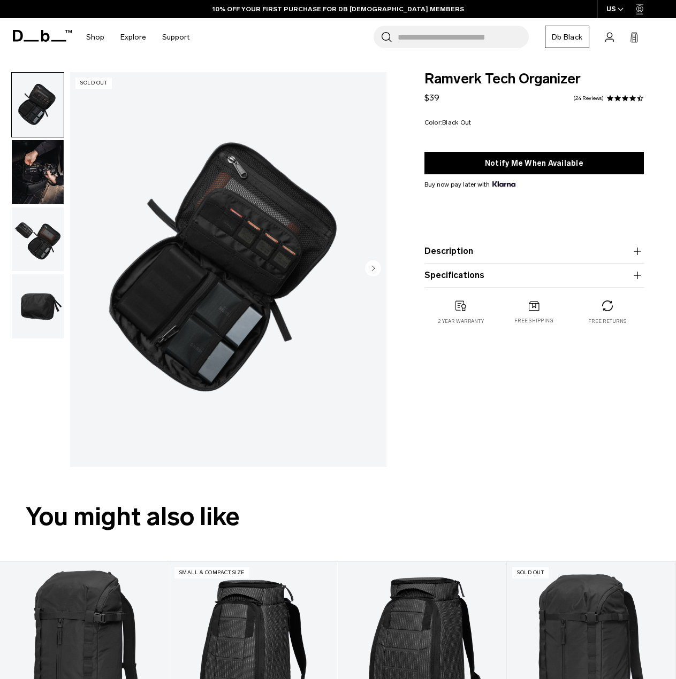
click at [37, 180] on img "button" at bounding box center [38, 172] width 52 height 64
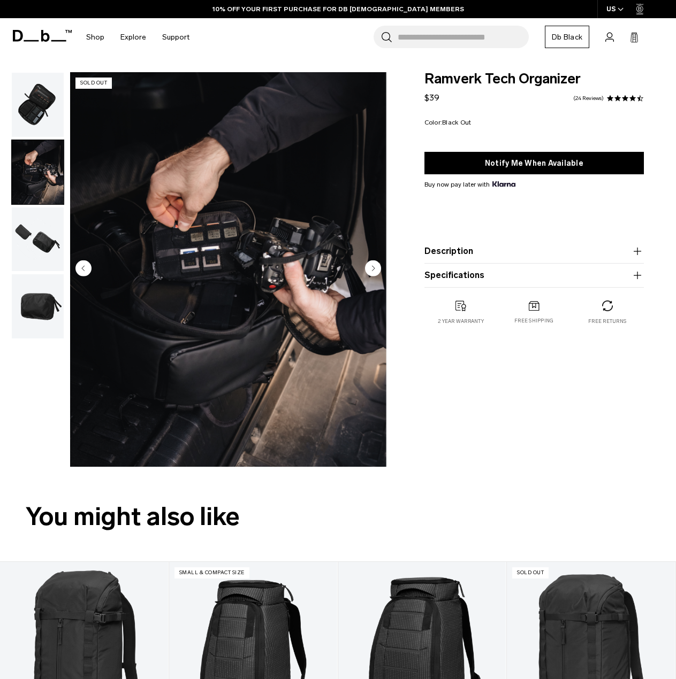
click at [45, 220] on img "button" at bounding box center [38, 240] width 52 height 64
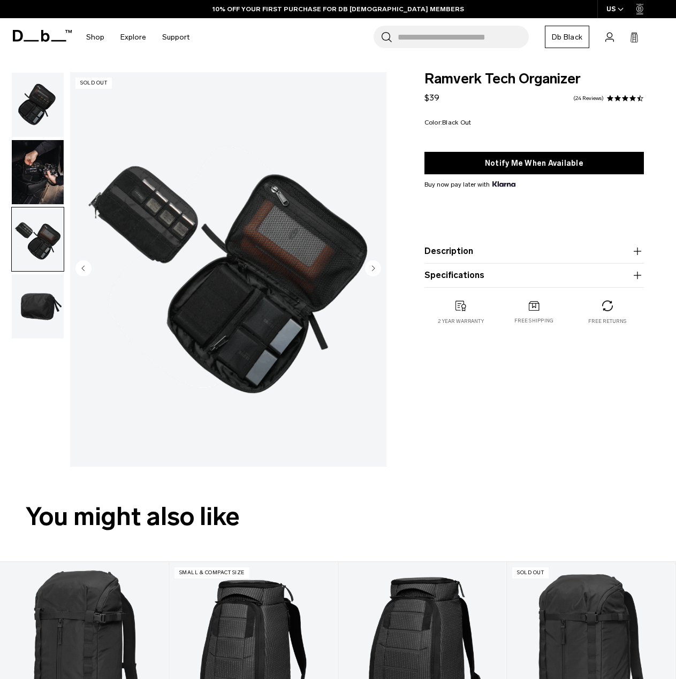
click at [56, 286] on img "button" at bounding box center [38, 306] width 52 height 64
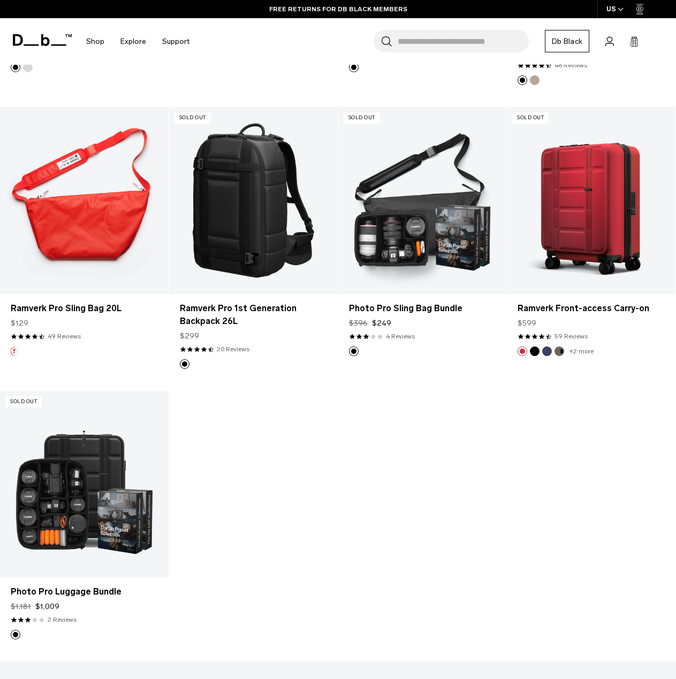
scroll to position [1819, 0]
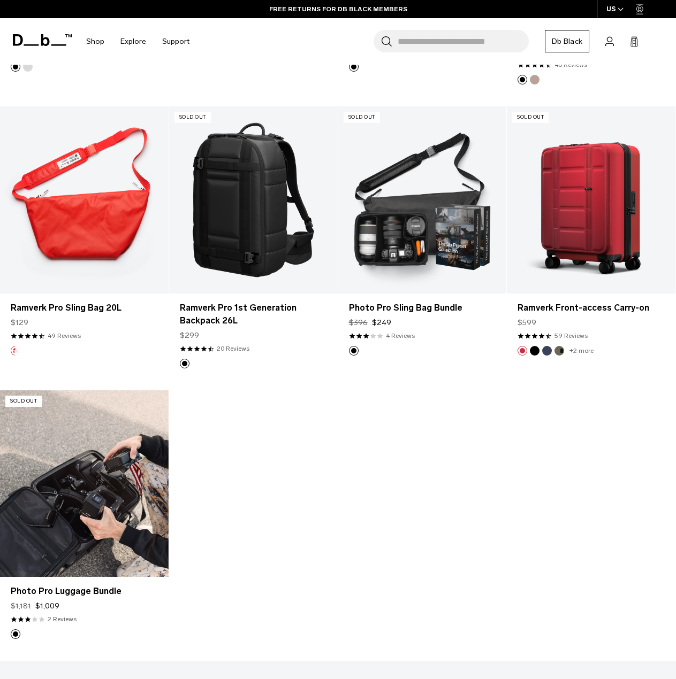
click at [123, 444] on link "Photo Pro Luggage Bundle" at bounding box center [84, 484] width 169 height 187
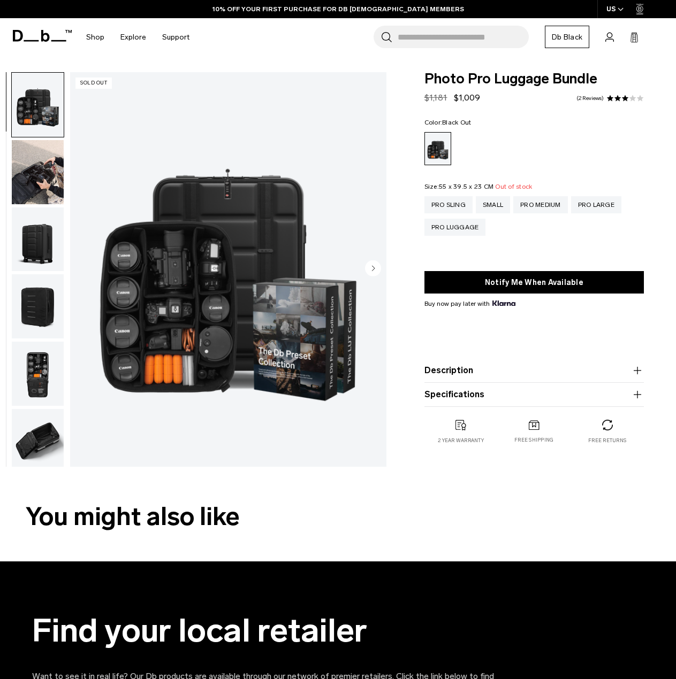
click at [35, 383] on img "button" at bounding box center [38, 374] width 52 height 64
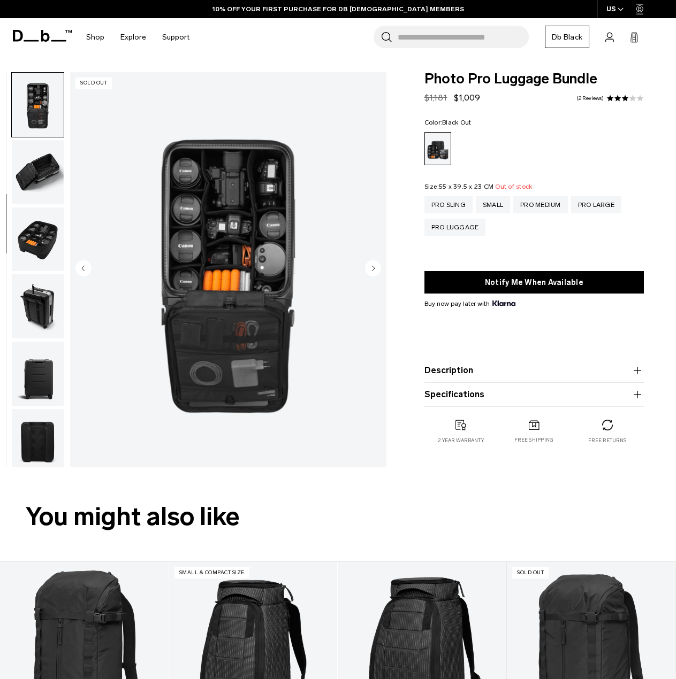
click at [35, 395] on img "button" at bounding box center [38, 374] width 52 height 64
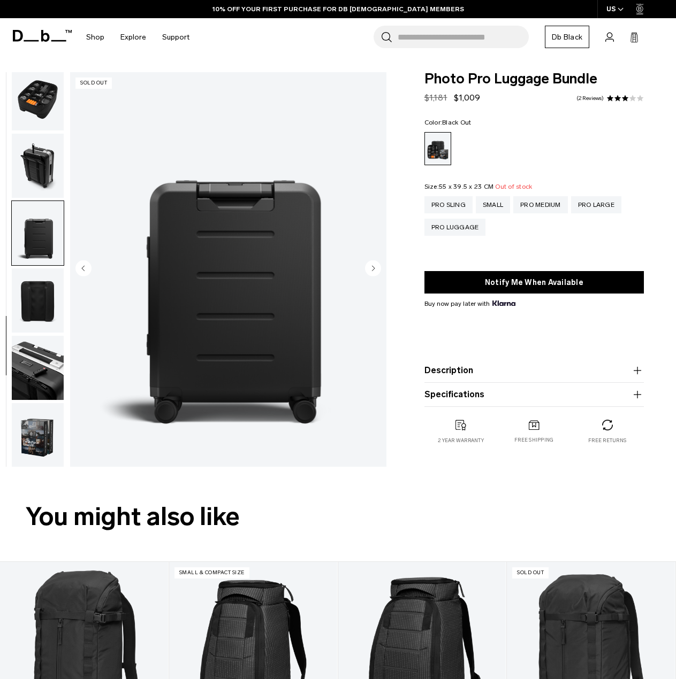
scroll to position [410, 0]
click at [36, 388] on img "button" at bounding box center [38, 367] width 52 height 64
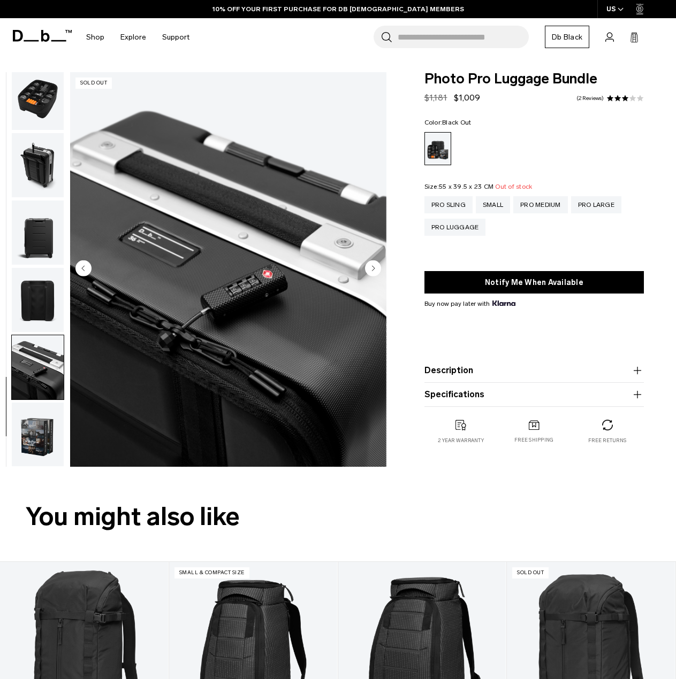
click at [43, 414] on img "button" at bounding box center [38, 435] width 52 height 64
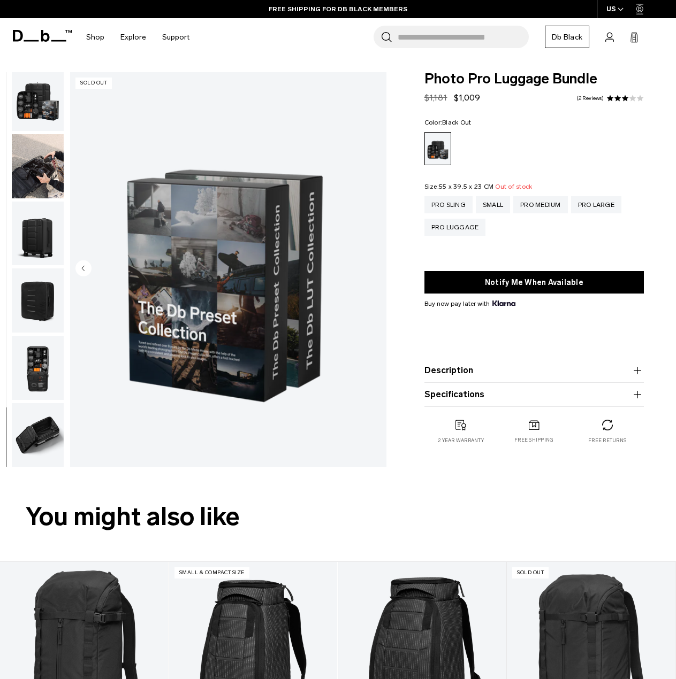
scroll to position [0, 0]
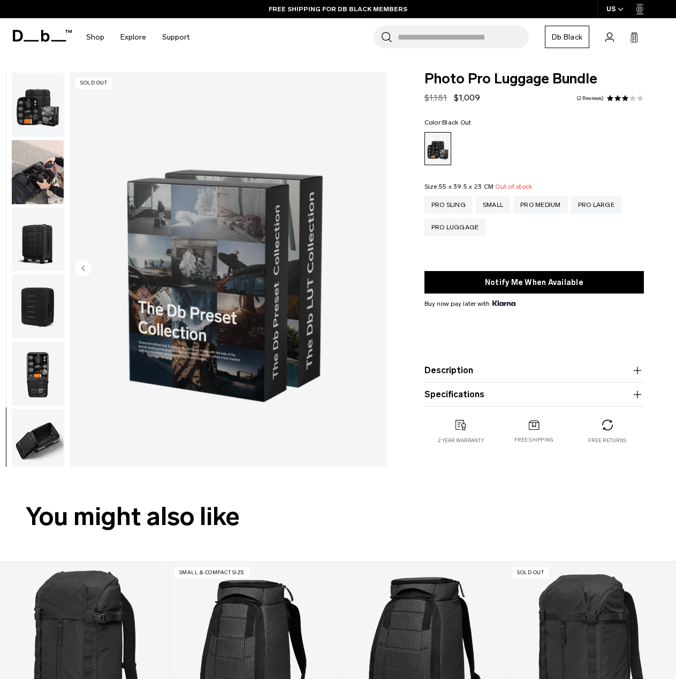
click at [40, 110] on img "button" at bounding box center [38, 105] width 52 height 64
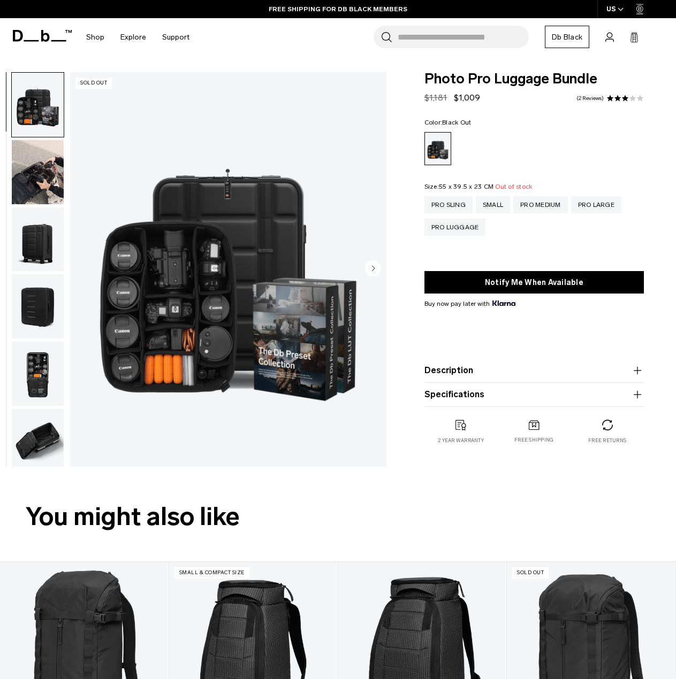
click at [53, 167] on img "button" at bounding box center [38, 172] width 52 height 64
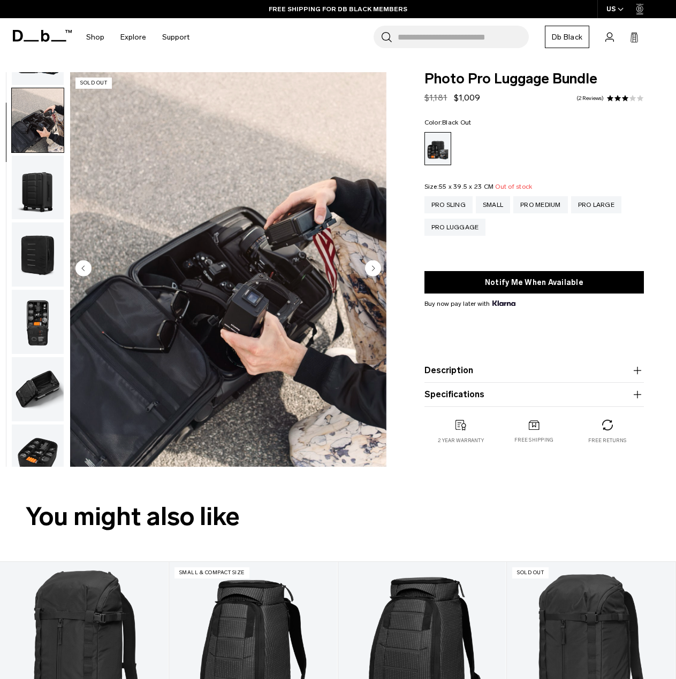
scroll to position [67, 0]
